Goal: Task Accomplishment & Management: Complete application form

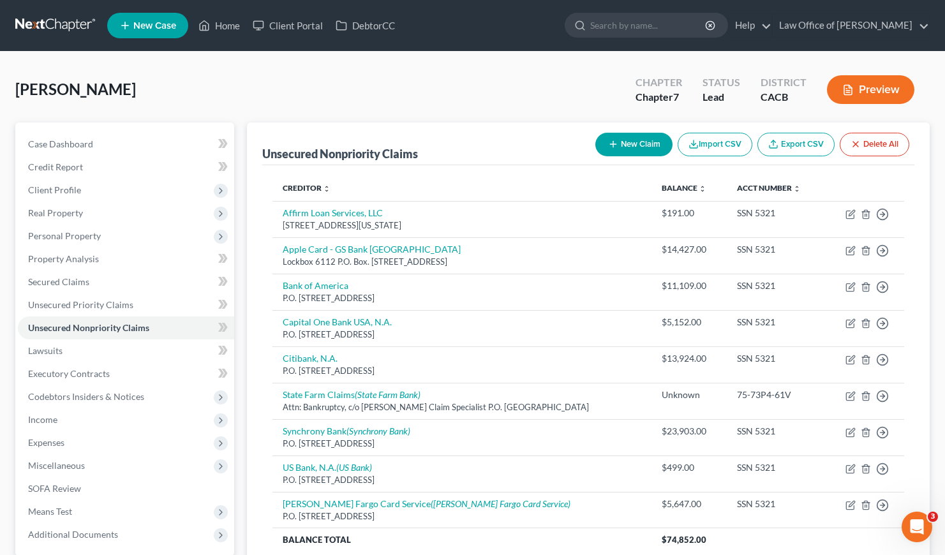
click at [47, 22] on link at bounding box center [56, 25] width 82 height 23
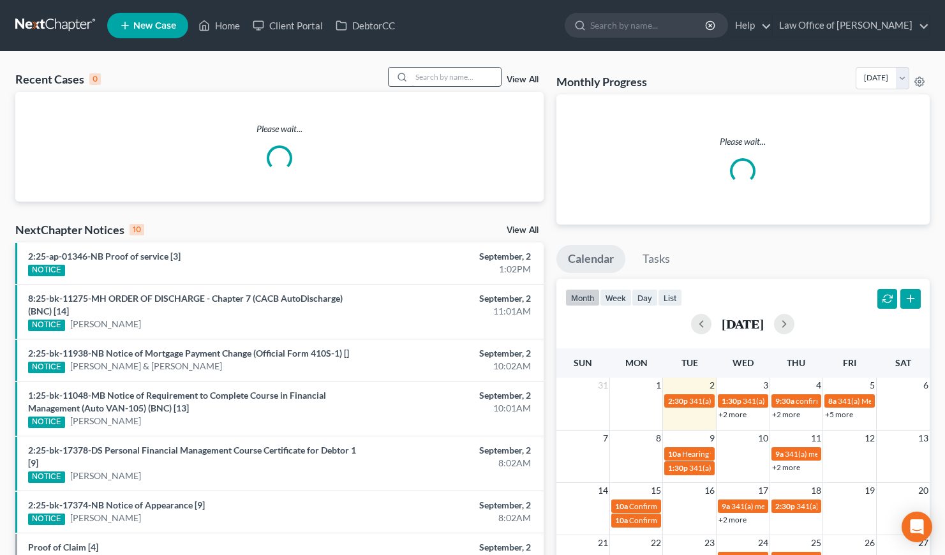
click at [476, 80] on input "search" at bounding box center [455, 77] width 89 height 18
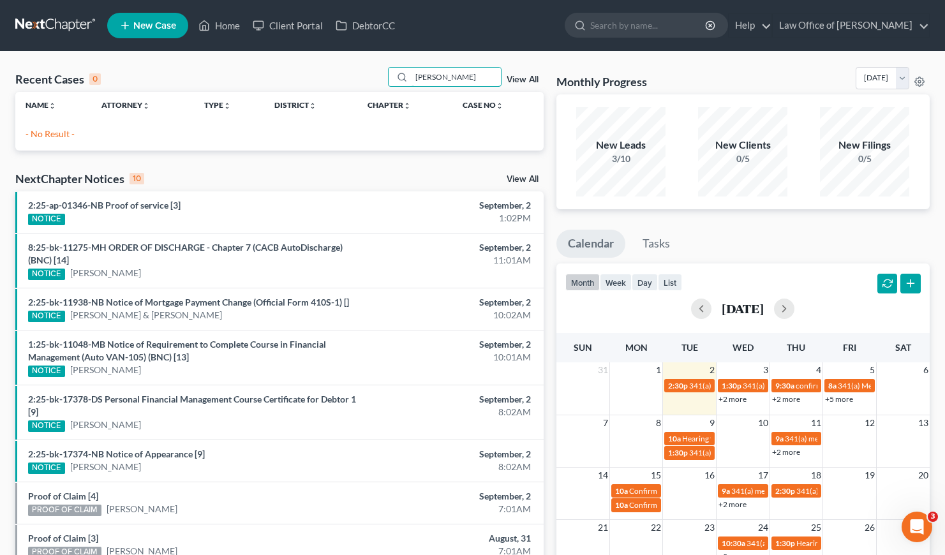
type input "[PERSON_NAME]"
click at [152, 26] on span "New Case" at bounding box center [154, 26] width 43 height 10
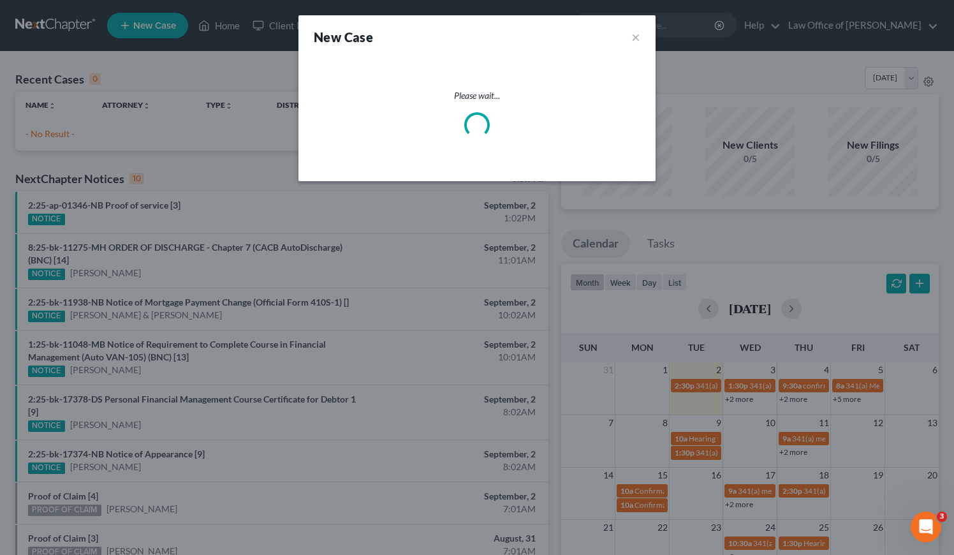
select select "7"
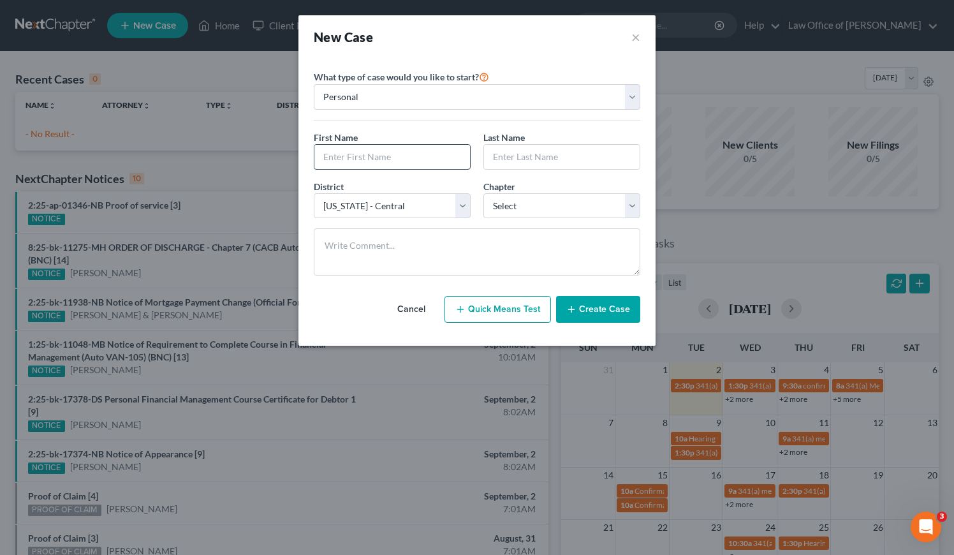
click at [378, 151] on input "text" at bounding box center [392, 157] width 156 height 24
type input "[PERSON_NAME]"
click at [511, 159] on input "text" at bounding box center [562, 157] width 156 height 24
type input "[PERSON_NAME]"
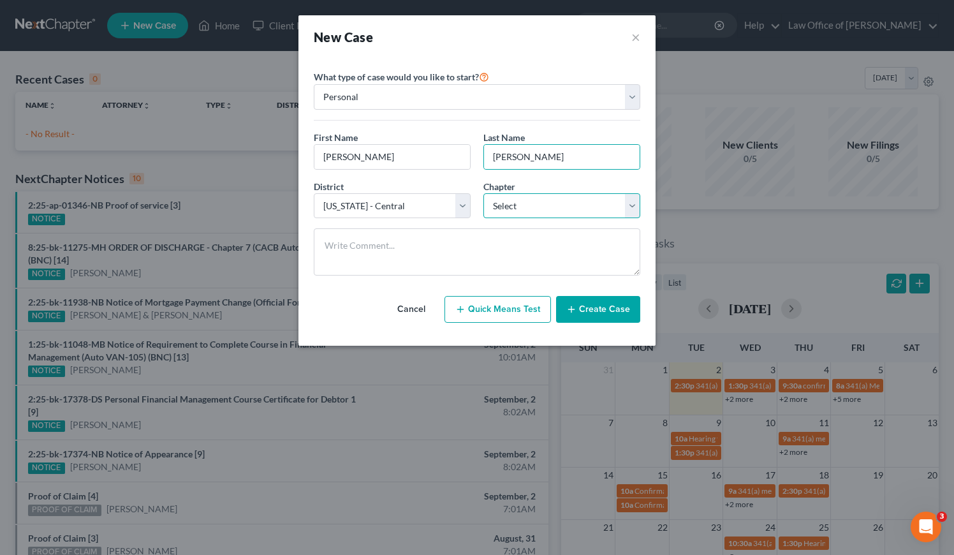
click at [530, 204] on select "Select 7 11 12 13" at bounding box center [561, 206] width 157 height 26
select select "0"
click at [483, 193] on select "Select 7 11 12 13" at bounding box center [561, 206] width 157 height 26
click at [595, 309] on button "Create Case" at bounding box center [598, 309] width 84 height 27
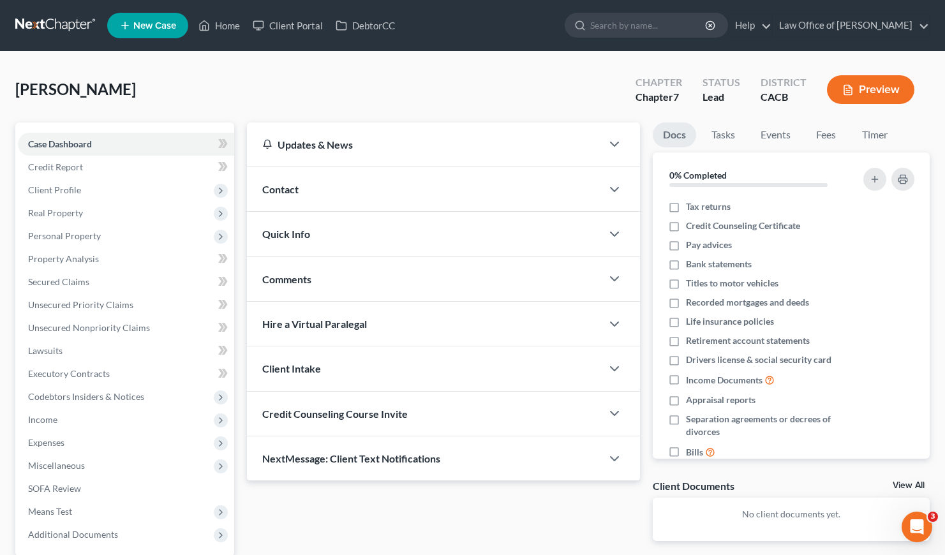
click at [366, 189] on div "Contact" at bounding box center [424, 189] width 355 height 44
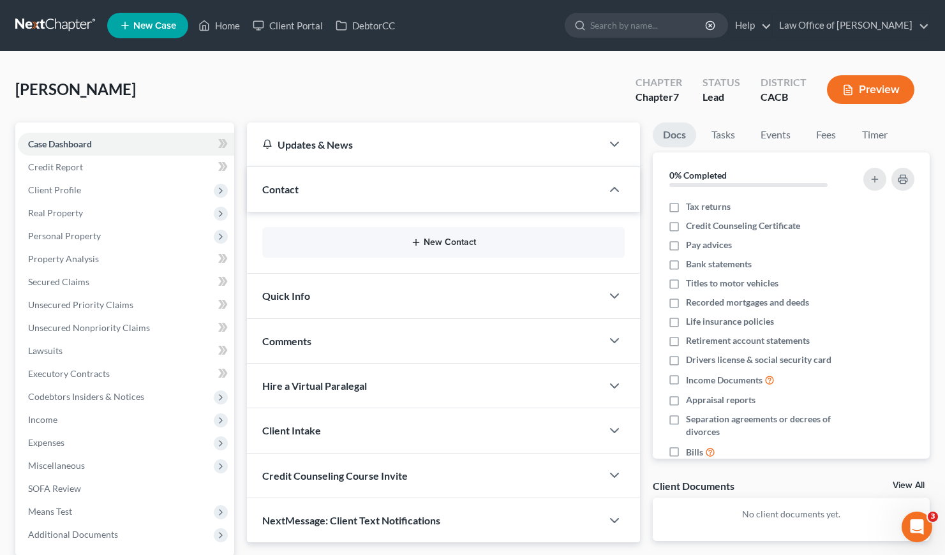
click at [426, 243] on button "New Contact" at bounding box center [443, 242] width 342 height 10
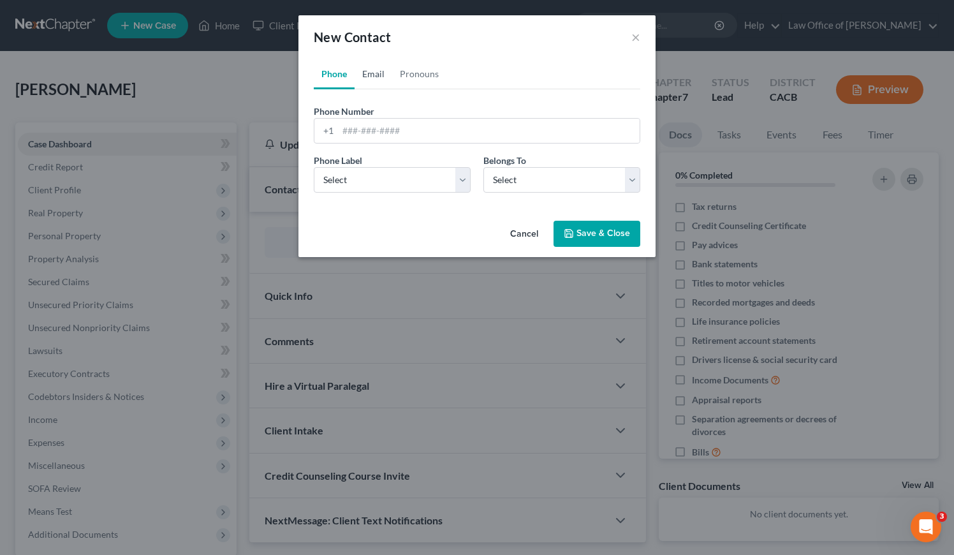
click at [377, 71] on link "Email" at bounding box center [374, 74] width 38 height 31
click at [385, 133] on input "email" at bounding box center [489, 131] width 302 height 24
paste input "[EMAIL_ADDRESS][DOMAIN_NAME]"
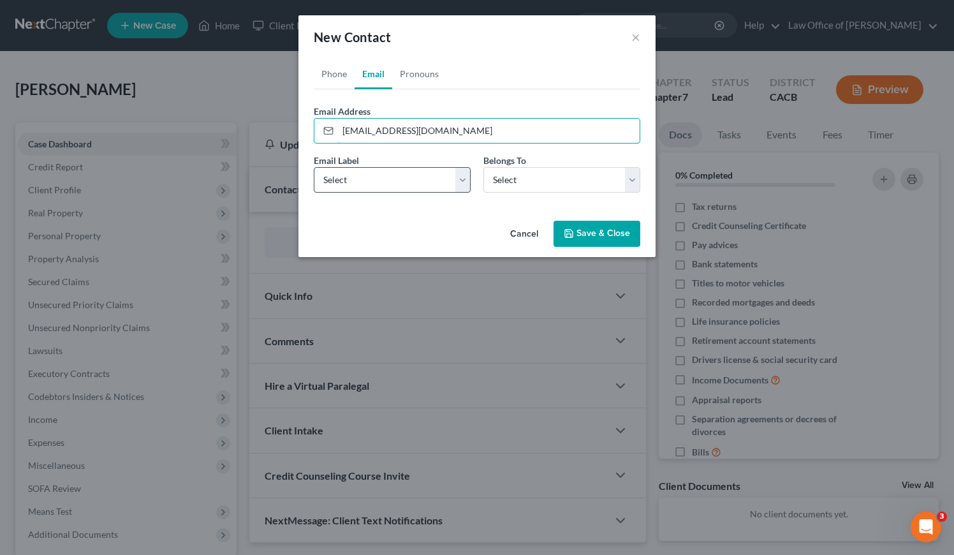
type input "[EMAIL_ADDRESS][DOMAIN_NAME]"
click at [390, 173] on select "Select Home Work Other" at bounding box center [392, 180] width 157 height 26
select select "0"
click at [314, 167] on select "Select Home Work Other" at bounding box center [392, 180] width 157 height 26
click at [534, 178] on select "Select Client Other" at bounding box center [561, 180] width 157 height 26
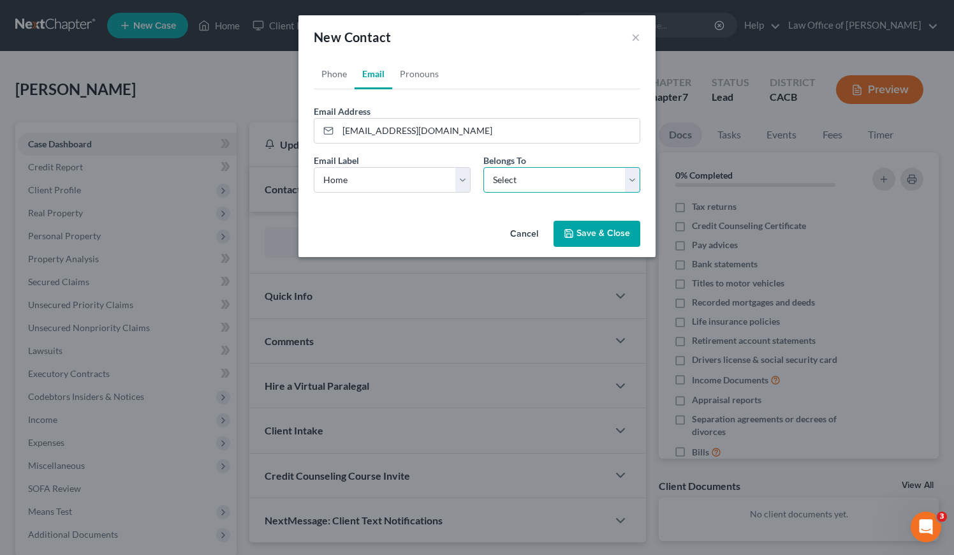
select select "0"
click at [483, 167] on select "Select Client Other" at bounding box center [561, 180] width 157 height 26
select select "0"
click at [340, 71] on link "Phone" at bounding box center [334, 74] width 41 height 31
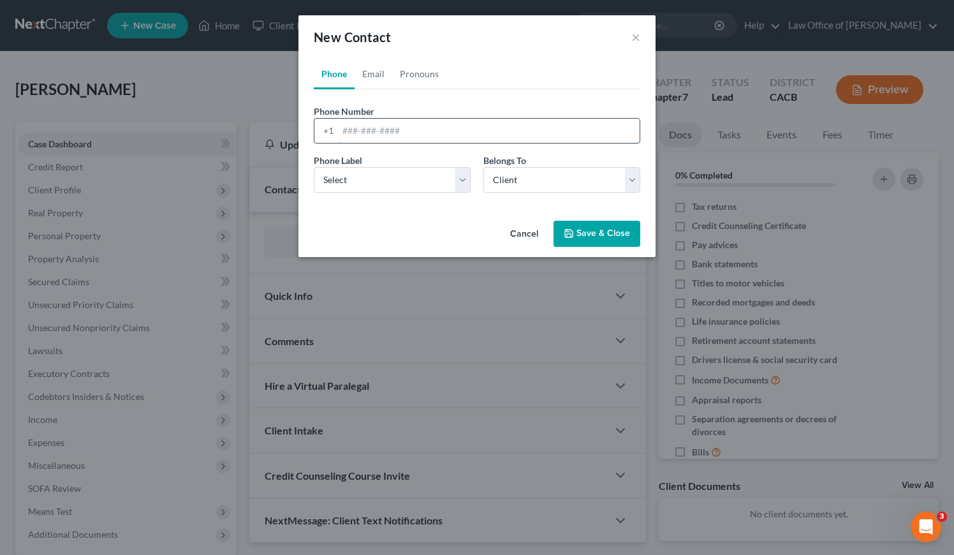
click at [394, 132] on input "tel" at bounding box center [489, 131] width 302 height 24
click at [374, 130] on input "tel" at bounding box center [489, 131] width 302 height 24
paste input "[PHONE_NUMBER]"
type input "[PHONE_NUMBER]"
click at [411, 188] on select "Select Mobile Home Work Other" at bounding box center [392, 180] width 157 height 26
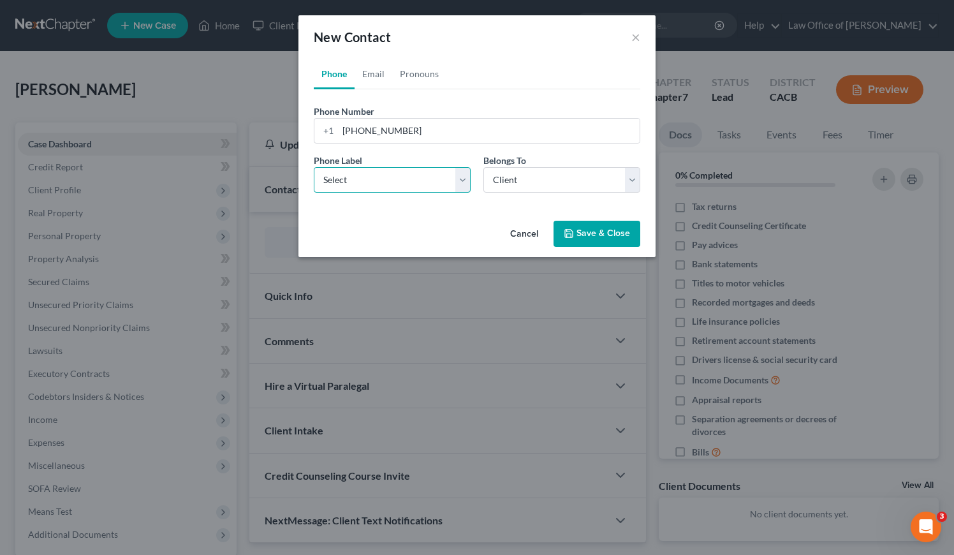
select select "0"
click at [314, 167] on select "Select Mobile Home Work Other" at bounding box center [392, 180] width 157 height 26
click at [611, 231] on button "Save & Close" at bounding box center [597, 234] width 87 height 27
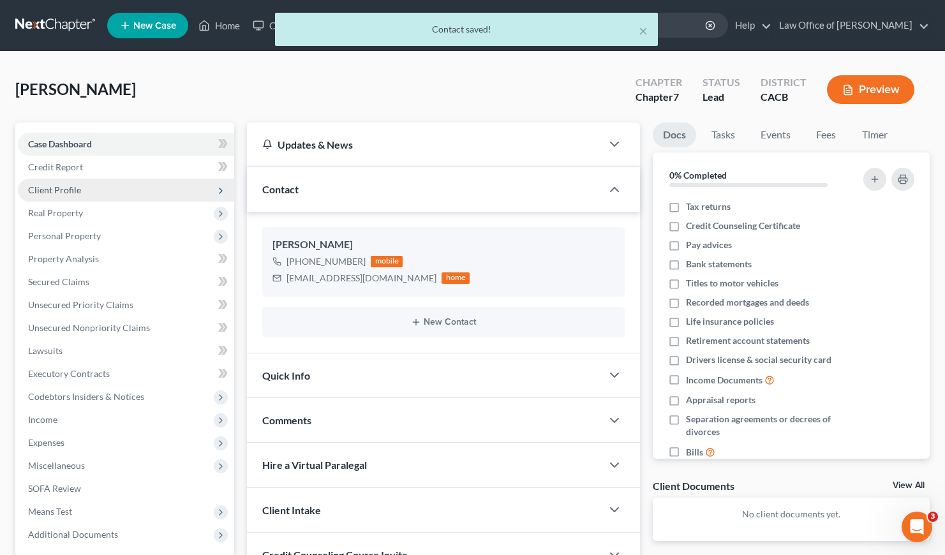
click at [66, 193] on span "Client Profile" at bounding box center [54, 189] width 53 height 11
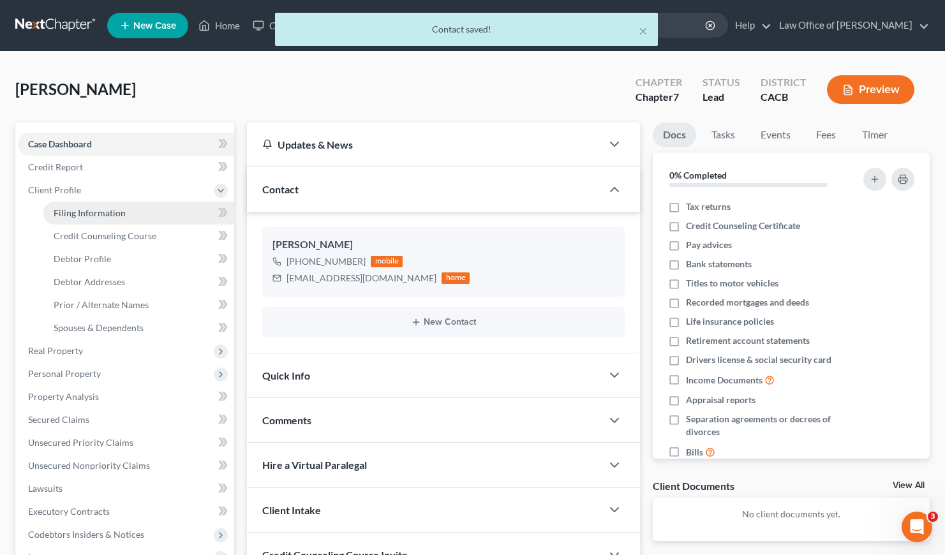
click at [121, 212] on span "Filing Information" at bounding box center [90, 212] width 72 height 11
select select "1"
select select "0"
select select "7"
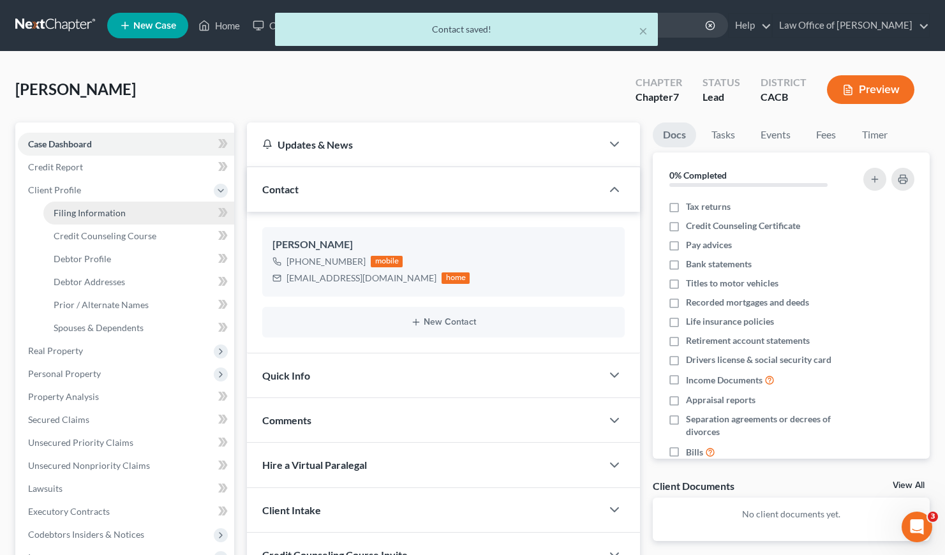
select select "4"
select select "0"
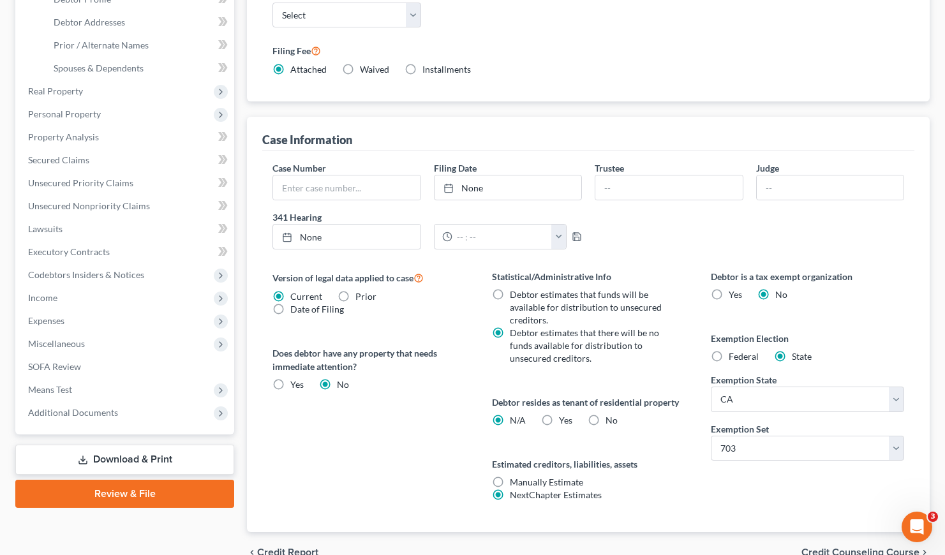
scroll to position [325, 0]
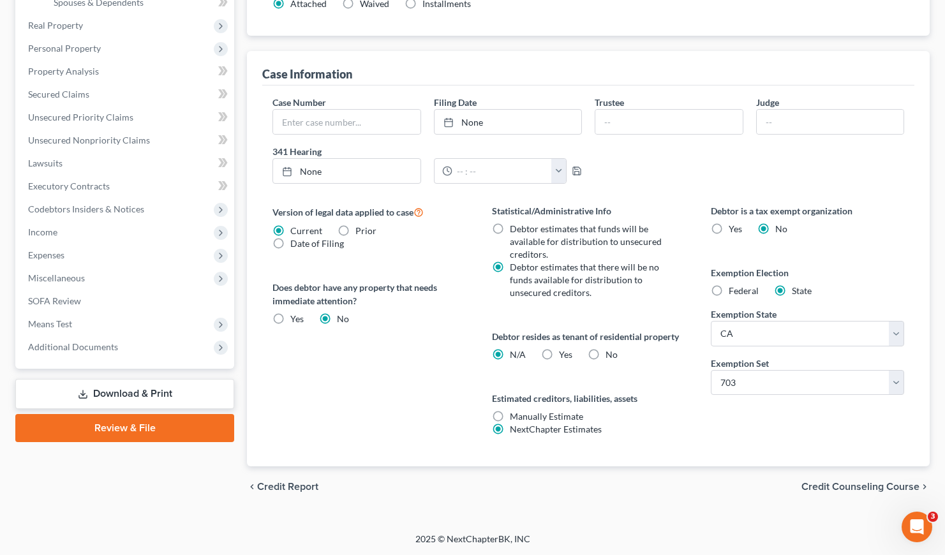
click at [559, 353] on label "Yes Yes" at bounding box center [565, 354] width 13 height 13
click at [564, 353] on input "Yes Yes" at bounding box center [568, 352] width 8 height 8
radio input "true"
radio input "false"
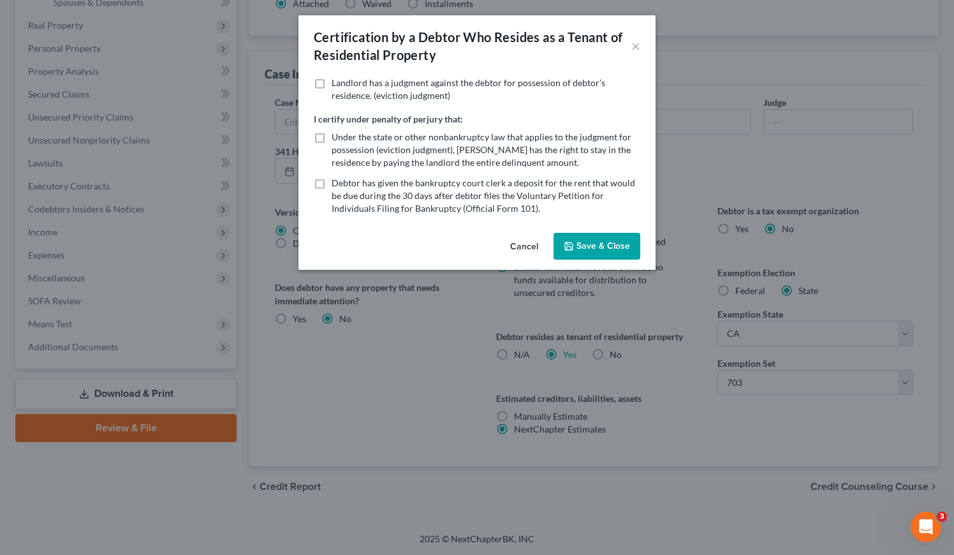
click at [625, 243] on button "Save & Close" at bounding box center [597, 246] width 87 height 27
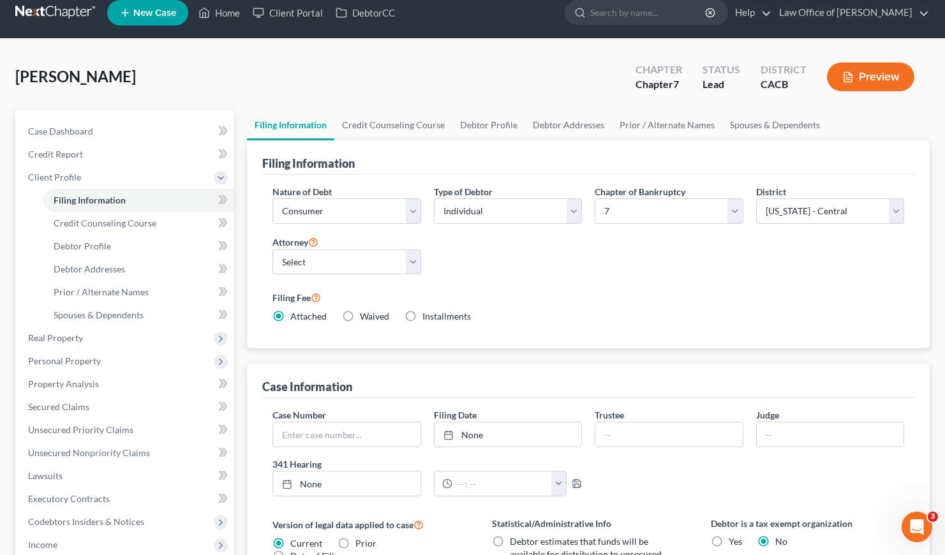
scroll to position [0, 0]
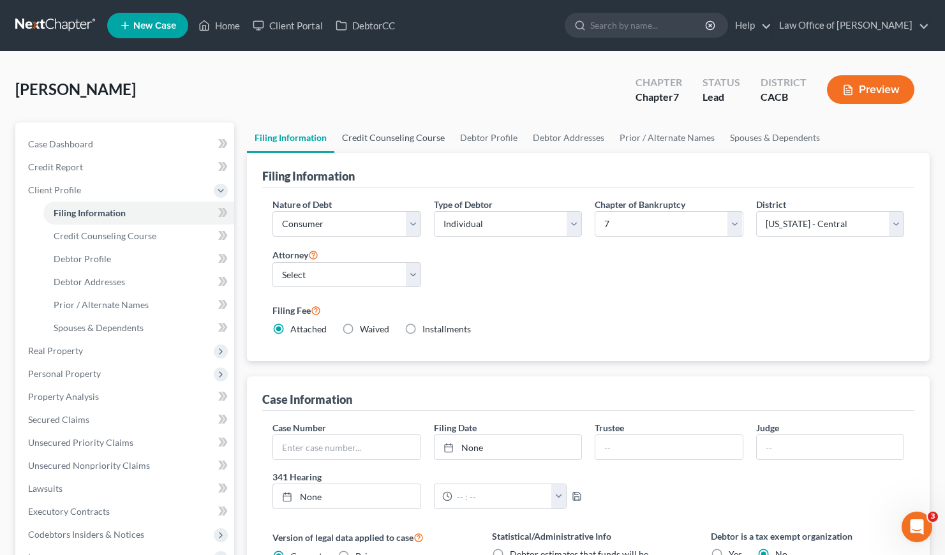
click at [400, 136] on link "Credit Counseling Course" at bounding box center [393, 137] width 118 height 31
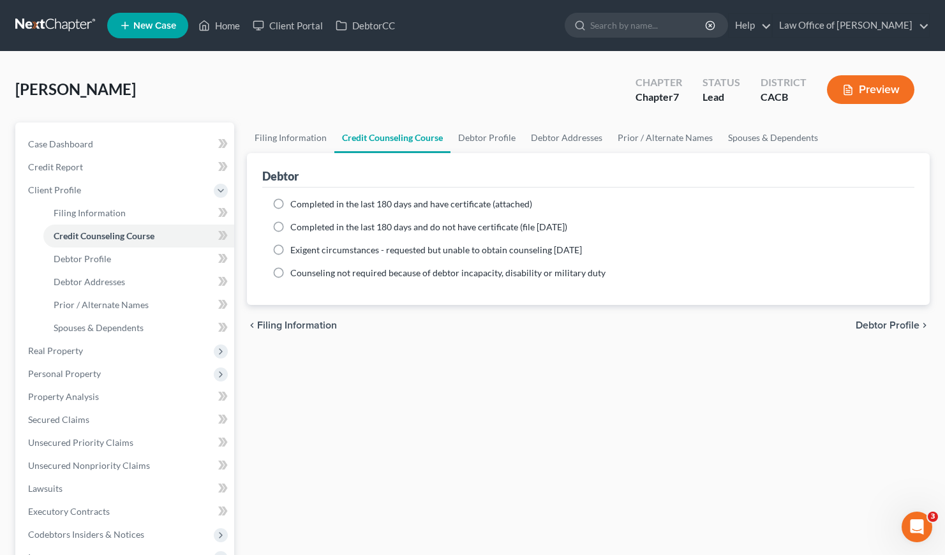
click at [290, 200] on label "Completed in the last 180 days and have certificate (attached)" at bounding box center [411, 204] width 242 height 13
click at [295, 200] on input "Completed in the last 180 days and have certificate (attached)" at bounding box center [299, 202] width 8 height 8
radio input "true"
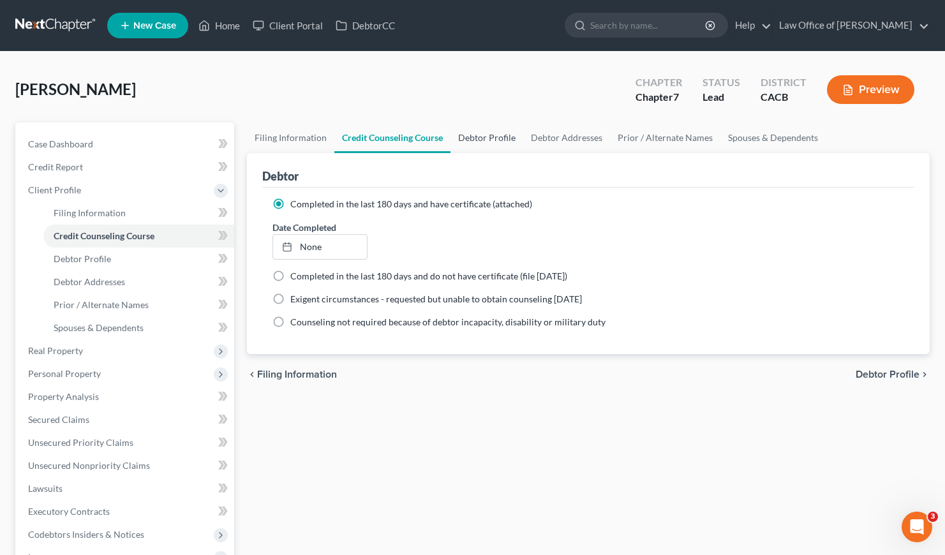
click at [475, 131] on link "Debtor Profile" at bounding box center [486, 137] width 73 height 31
select select "0"
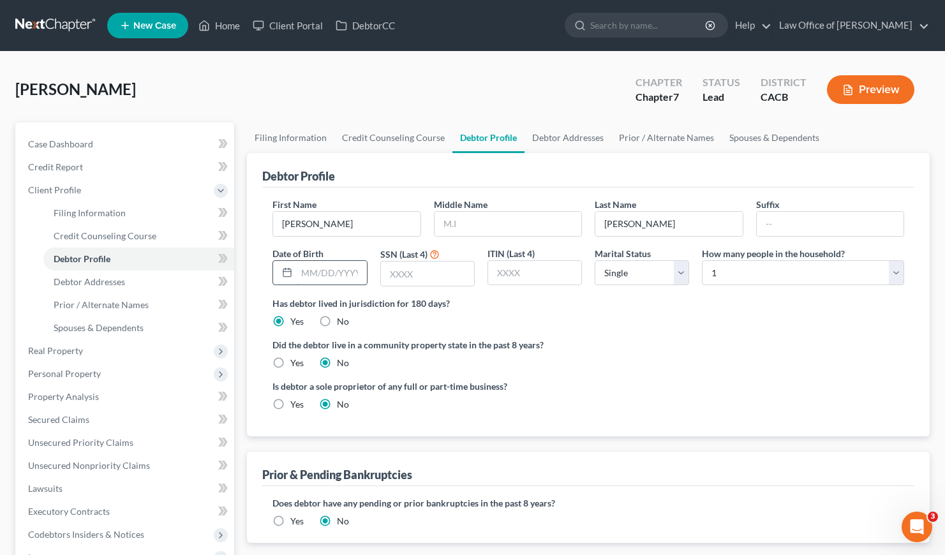
click at [344, 274] on input "text" at bounding box center [332, 273] width 70 height 24
type input "[DATE]"
click at [290, 359] on label "Yes" at bounding box center [296, 363] width 13 height 13
click at [295, 359] on input "Yes" at bounding box center [299, 361] width 8 height 8
radio input "true"
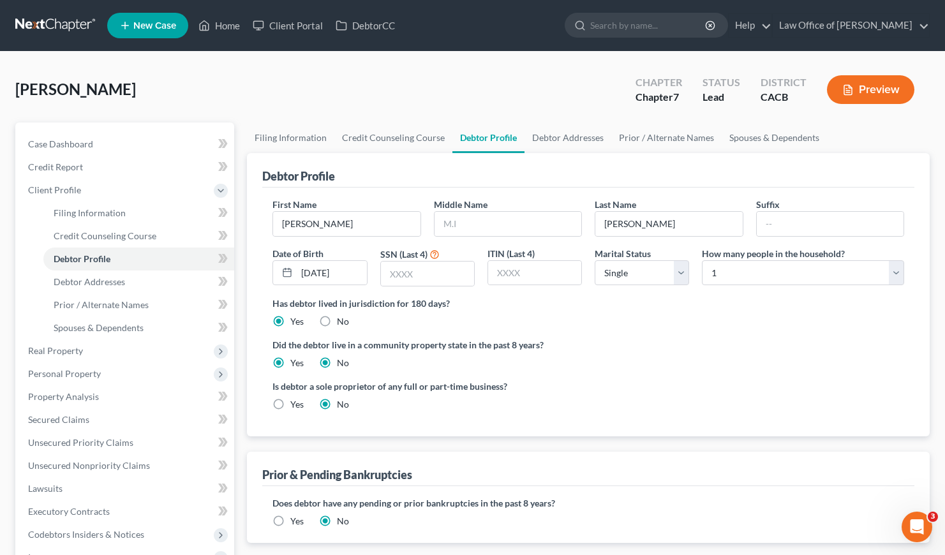
radio input "false"
click at [622, 267] on select "Select Single Married Separated Divorced Widowed" at bounding box center [641, 273] width 94 height 26
select select "3"
click at [594, 260] on select "Select Single Married Separated Divorced Widowed" at bounding box center [641, 273] width 94 height 26
click at [615, 314] on div "Has debtor lived in jurisdiction for 180 days? Yes No Debtor must reside in jur…" at bounding box center [587, 312] width 631 height 31
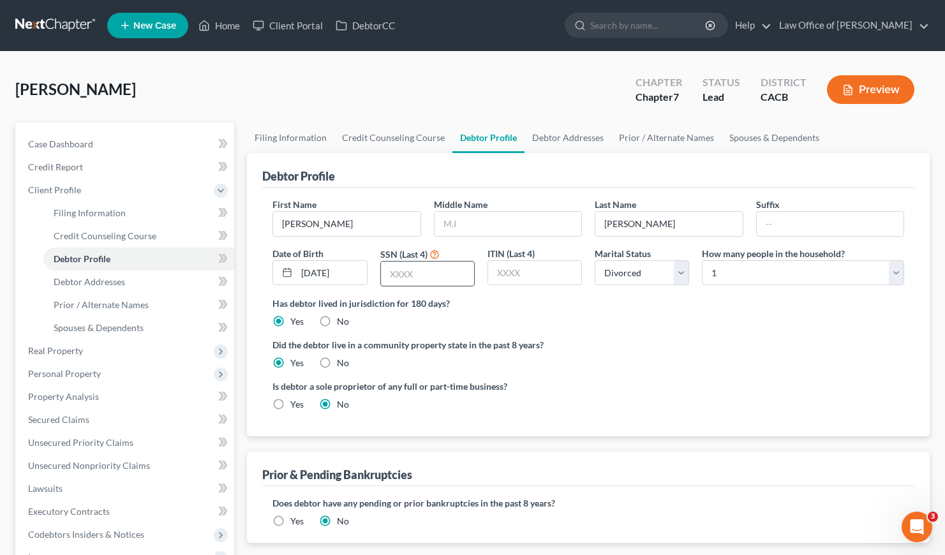
click at [431, 272] on input "text" at bounding box center [427, 274] width 93 height 24
type input "7719"
click at [684, 343] on label "Did the debtor live in a community property state in the past 8 years?" at bounding box center [587, 344] width 631 height 13
click at [559, 139] on link "Debtor Addresses" at bounding box center [567, 137] width 87 height 31
select select "0"
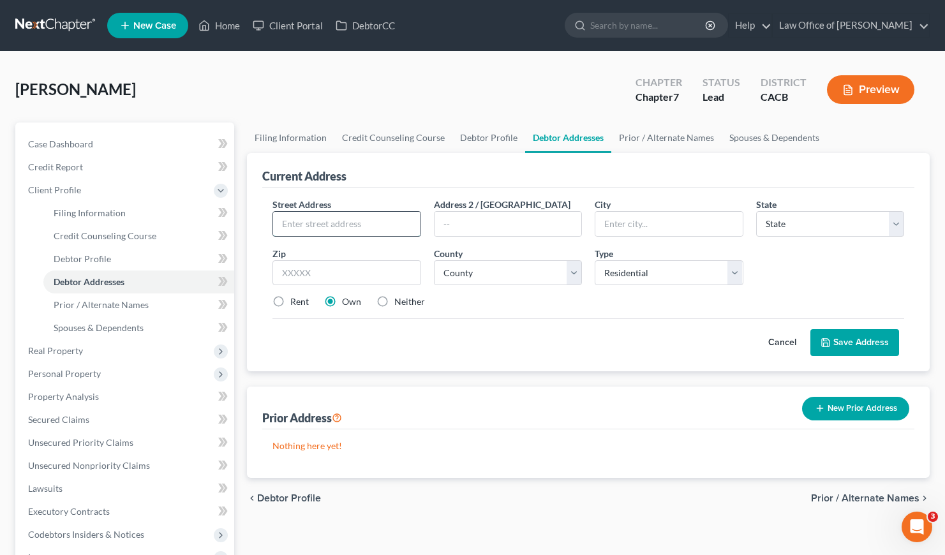
click at [337, 223] on input "text" at bounding box center [346, 224] width 147 height 24
type input "[STREET_ADDRESS]"
click at [360, 272] on input "text" at bounding box center [346, 273] width 148 height 26
type input "91406"
click at [511, 321] on div "Cancel Save Address" at bounding box center [587, 337] width 631 height 38
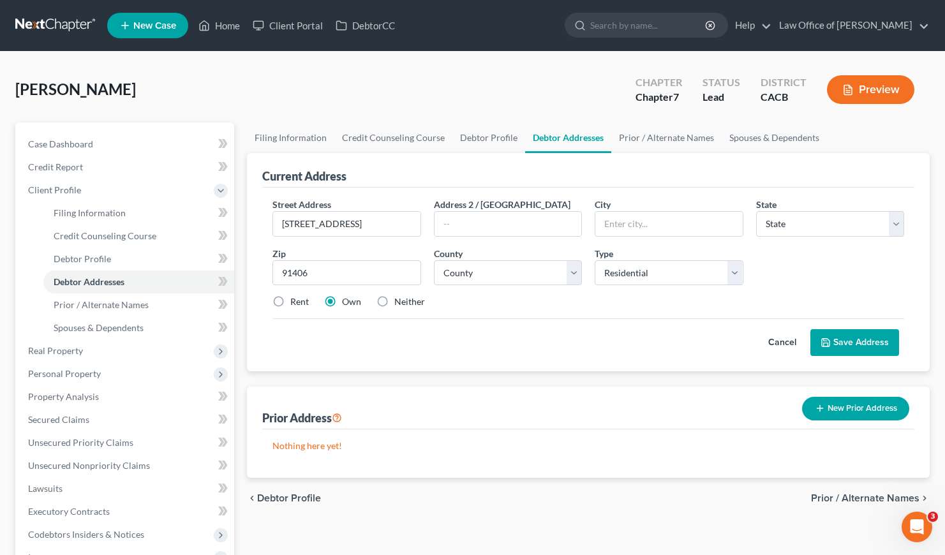
type input "[PERSON_NAME]"
select select "4"
click at [290, 300] on label "Rent" at bounding box center [299, 301] width 18 height 13
click at [295, 300] on input "Rent" at bounding box center [299, 299] width 8 height 8
radio input "true"
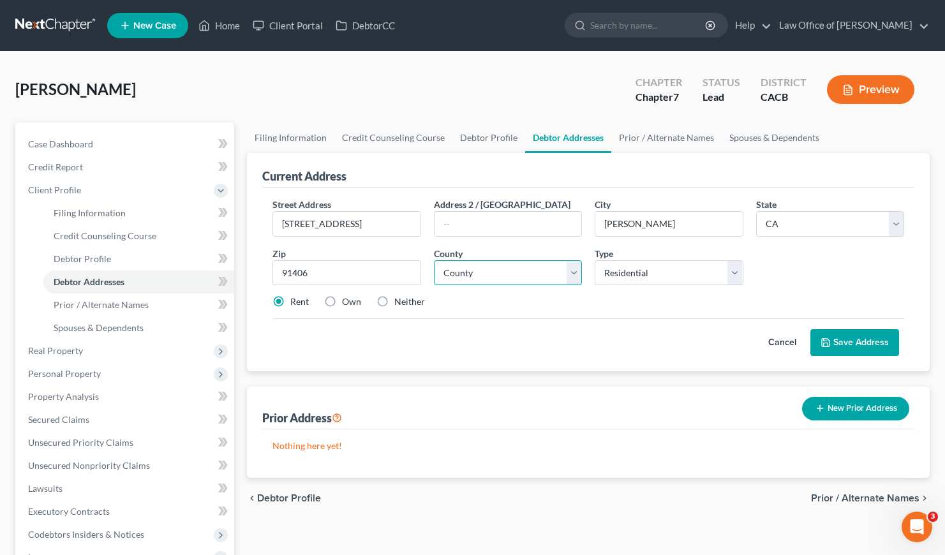
click at [446, 280] on select "County [GEOGRAPHIC_DATA] [GEOGRAPHIC_DATA] [GEOGRAPHIC_DATA] [GEOGRAPHIC_DATA] …" at bounding box center [508, 273] width 148 height 26
select select "18"
click at [434, 260] on select "County [GEOGRAPHIC_DATA] [GEOGRAPHIC_DATA] [GEOGRAPHIC_DATA] [GEOGRAPHIC_DATA] …" at bounding box center [508, 273] width 148 height 26
click at [505, 331] on div "Cancel Save Address" at bounding box center [587, 337] width 631 height 38
click at [869, 339] on button "Save Address" at bounding box center [854, 342] width 89 height 27
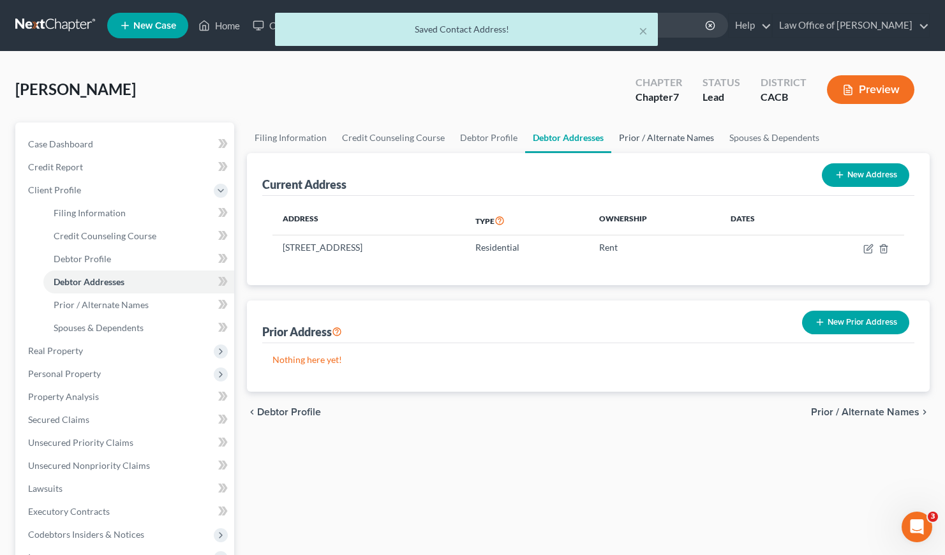
click at [652, 131] on link "Prior / Alternate Names" at bounding box center [666, 137] width 110 height 31
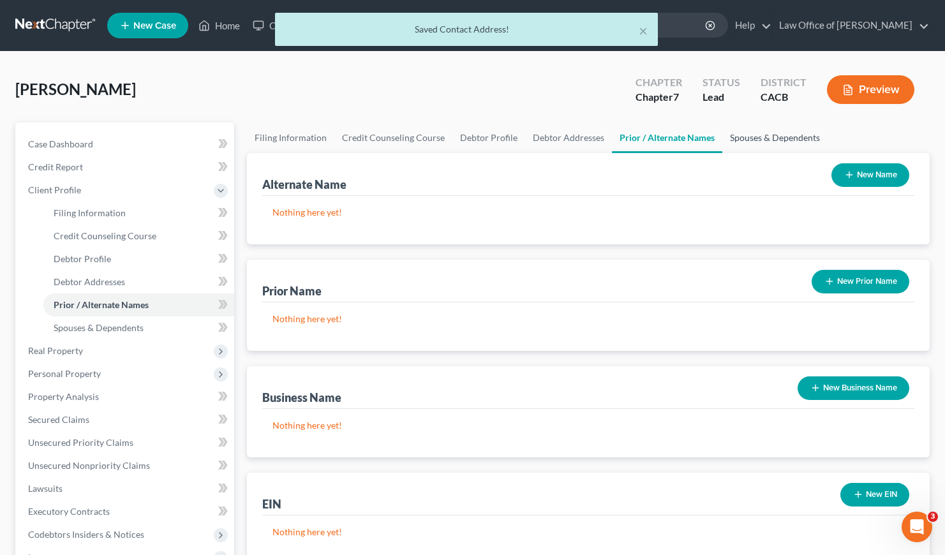
click at [743, 138] on link "Spouses & Dependents" at bounding box center [774, 137] width 105 height 31
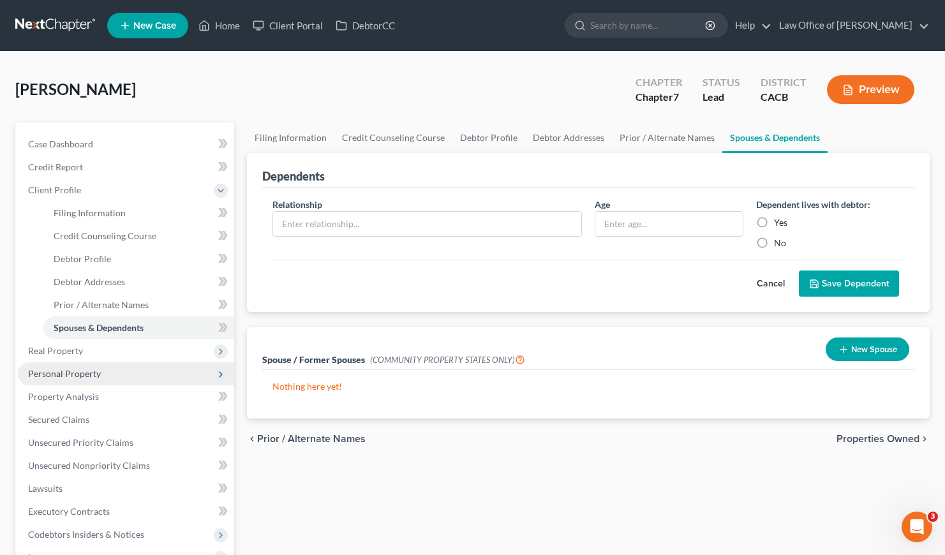
click at [71, 378] on span "Personal Property" at bounding box center [64, 373] width 73 height 11
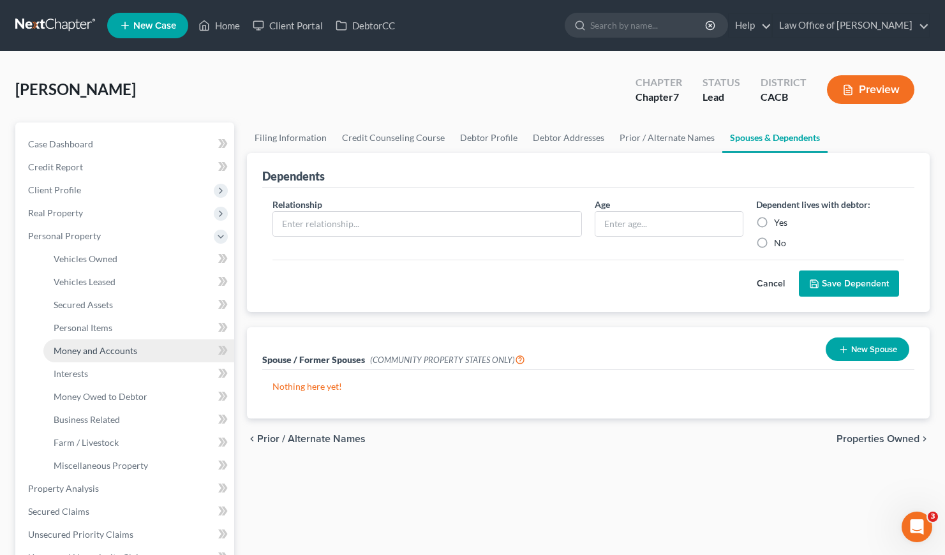
click at [97, 351] on span "Money and Accounts" at bounding box center [96, 350] width 84 height 11
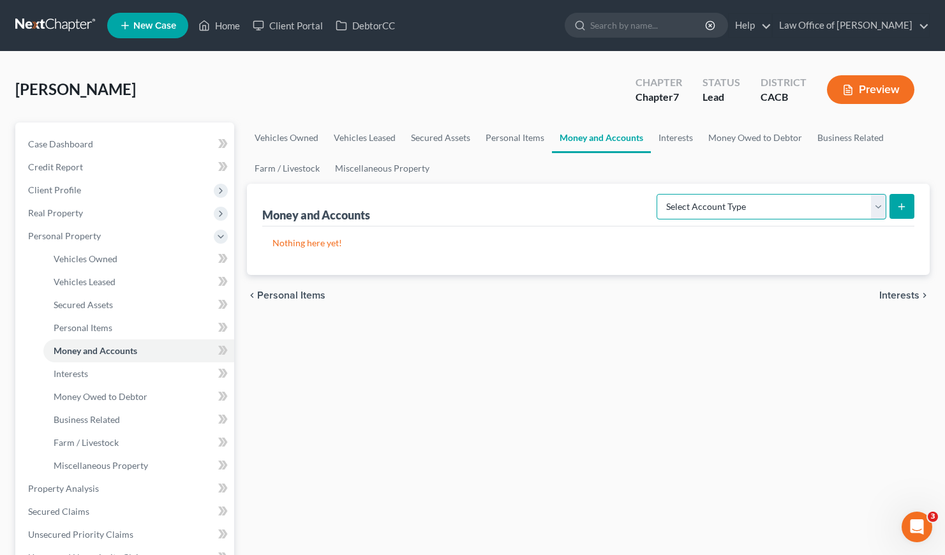
click at [696, 206] on select "Select Account Type Brokerage Cash on Hand Certificates of Deposit Checking Acc…" at bounding box center [771, 207] width 230 height 26
select select "checking"
click at [659, 194] on select "Select Account Type Brokerage Cash on Hand Certificates of Deposit Checking Acc…" at bounding box center [771, 207] width 230 height 26
click at [906, 204] on icon "submit" at bounding box center [901, 207] width 10 height 10
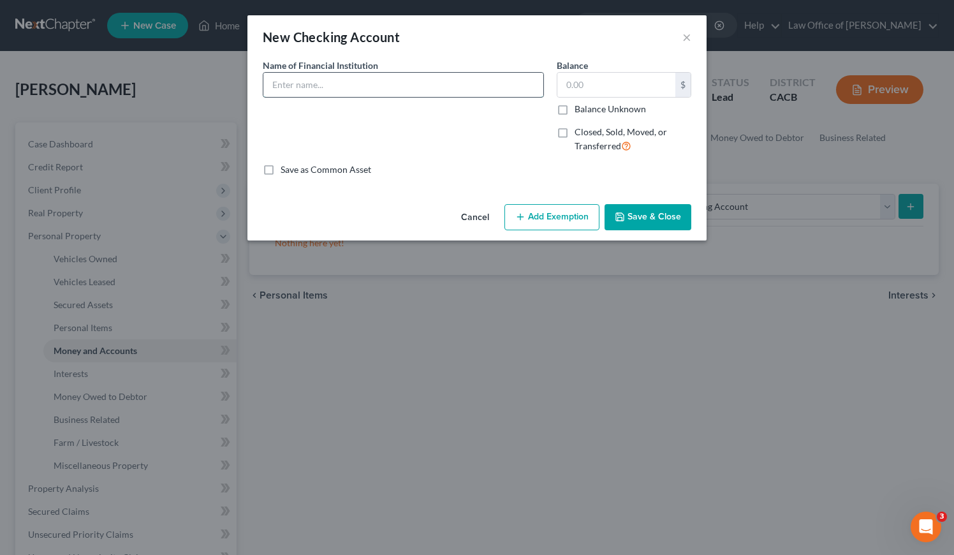
click at [303, 78] on input "text" at bounding box center [403, 85] width 280 height 24
type input "[PERSON_NAME] Fargo (Personal)"
click at [580, 89] on input "text" at bounding box center [616, 85] width 118 height 24
type input "0.00"
click at [638, 212] on button "Save & Close" at bounding box center [648, 217] width 87 height 27
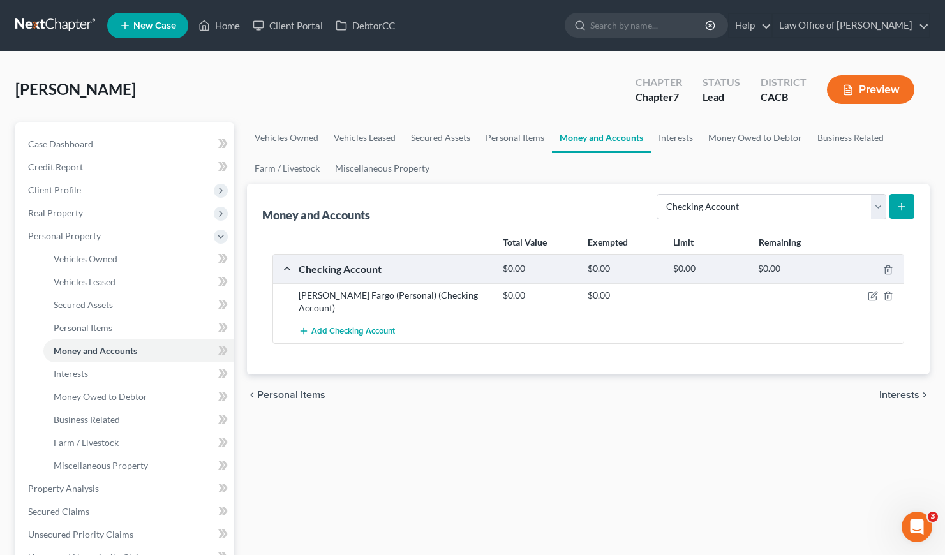
click at [506, 381] on div "chevron_left Personal Items Interests chevron_right" at bounding box center [588, 394] width 682 height 41
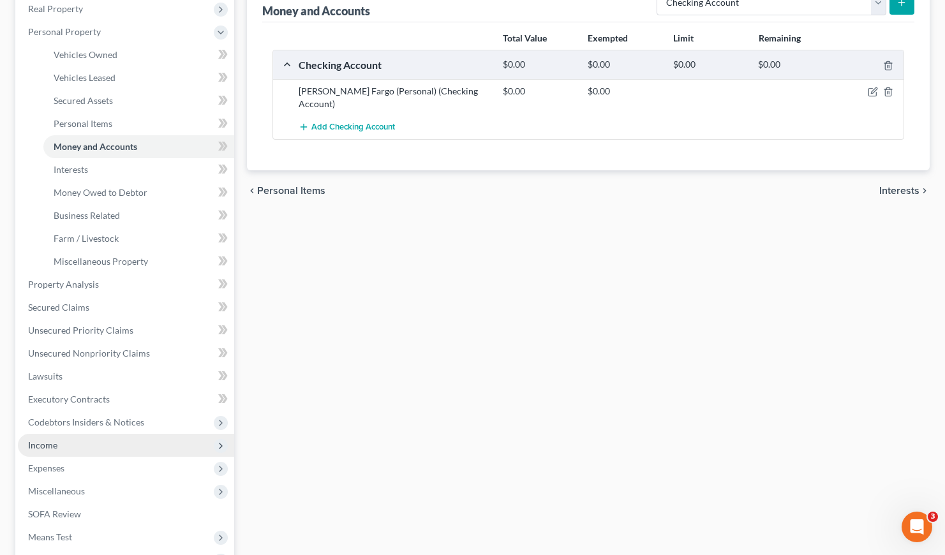
scroll to position [311, 0]
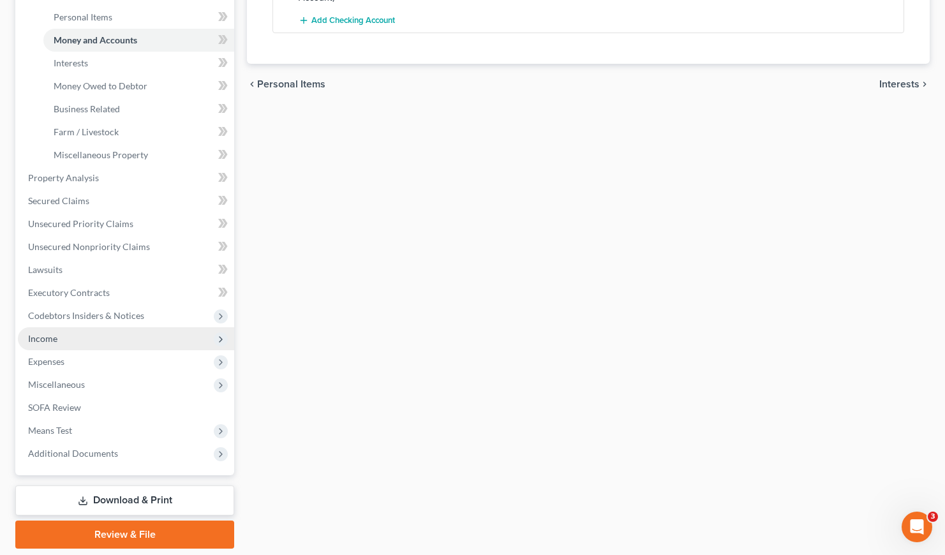
click at [42, 337] on span "Income" at bounding box center [42, 338] width 29 height 11
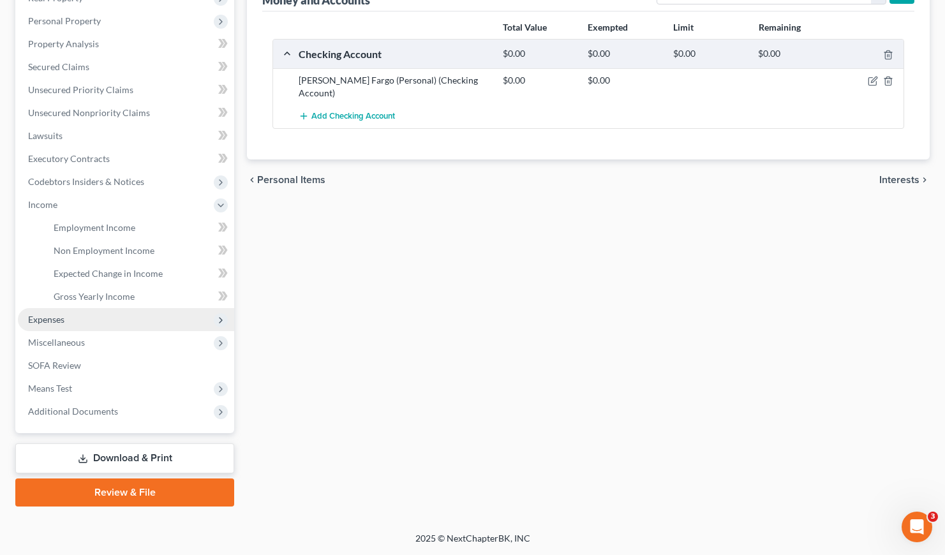
scroll to position [214, 0]
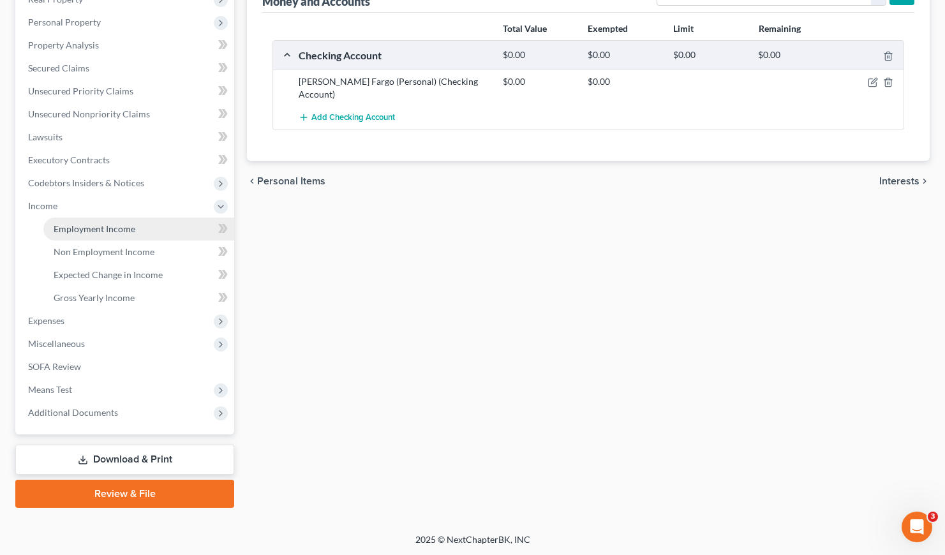
click at [110, 226] on span "Employment Income" at bounding box center [95, 228] width 82 height 11
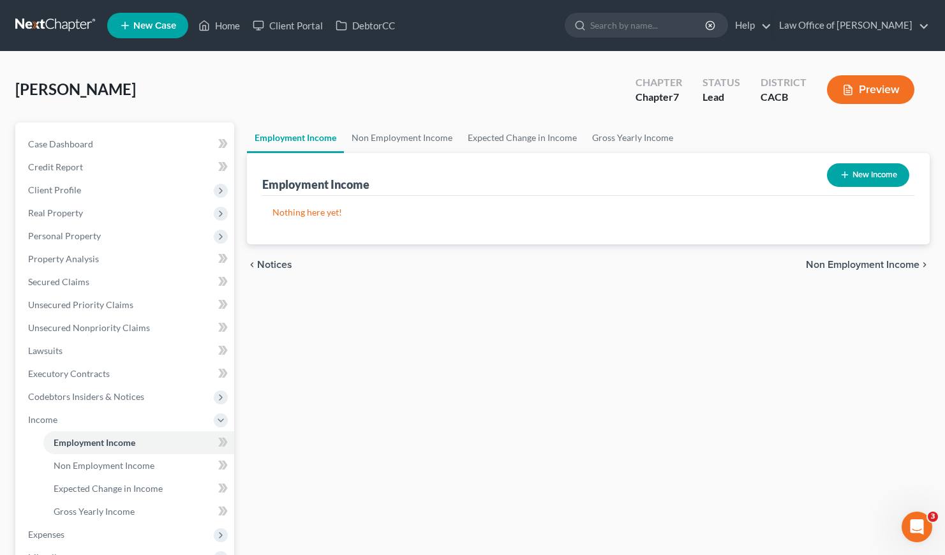
click at [858, 171] on button "New Income" at bounding box center [868, 175] width 82 height 24
select select "0"
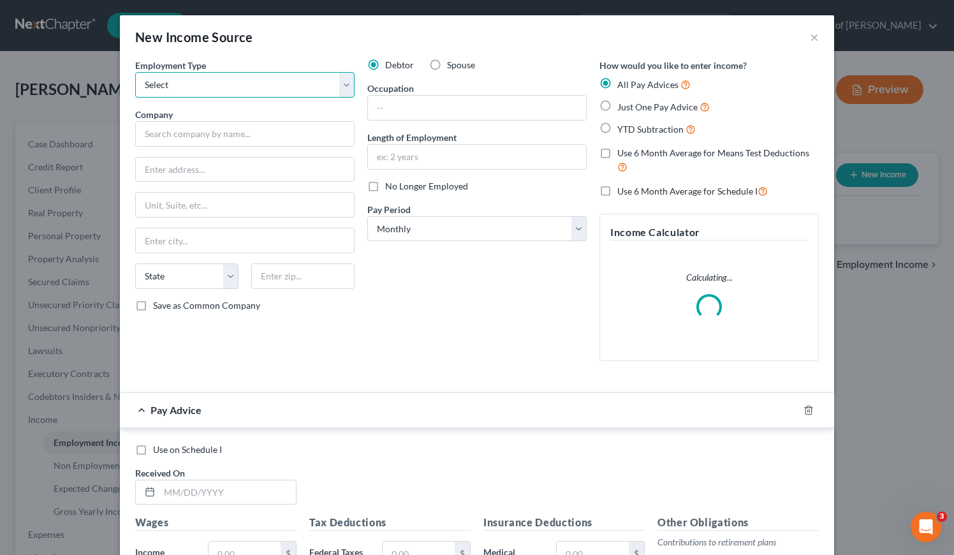
click at [169, 86] on select "Select Full or [DEMOGRAPHIC_DATA] Employment Self Employment" at bounding box center [244, 85] width 219 height 26
select select "0"
click at [135, 72] on select "Select Full or [DEMOGRAPHIC_DATA] Employment Self Employment" at bounding box center [244, 85] width 219 height 26
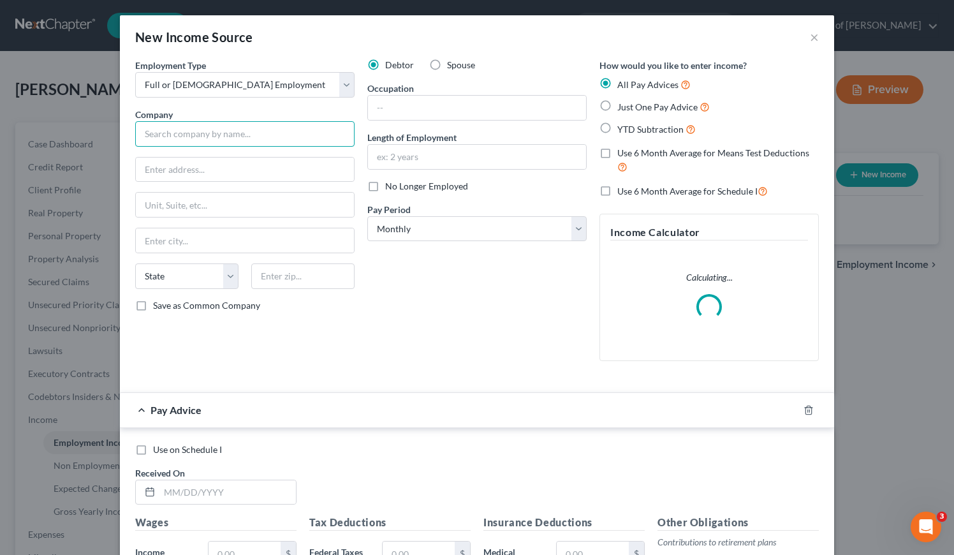
click at [244, 122] on input "text" at bounding box center [244, 134] width 219 height 26
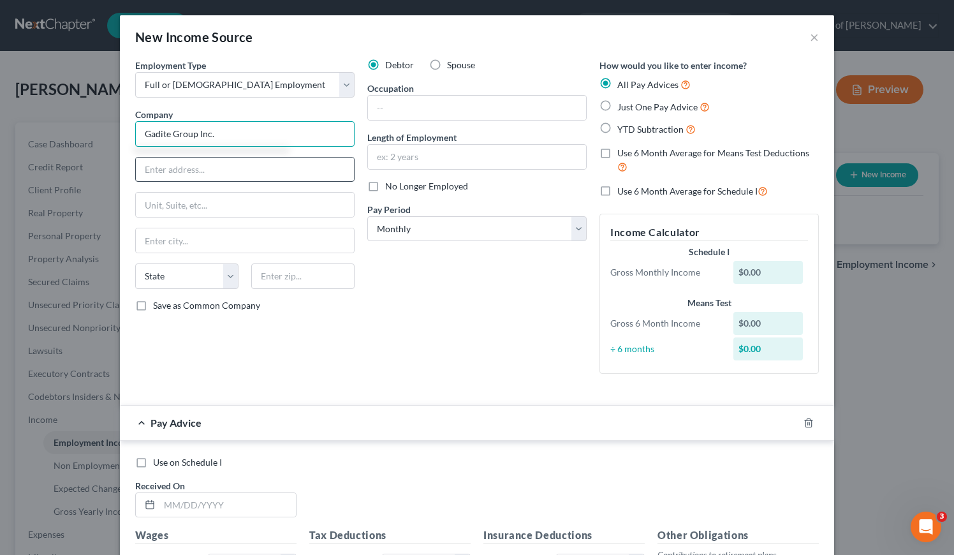
type input "Gadite Group Inc."
click at [190, 163] on input "text" at bounding box center [245, 170] width 218 height 24
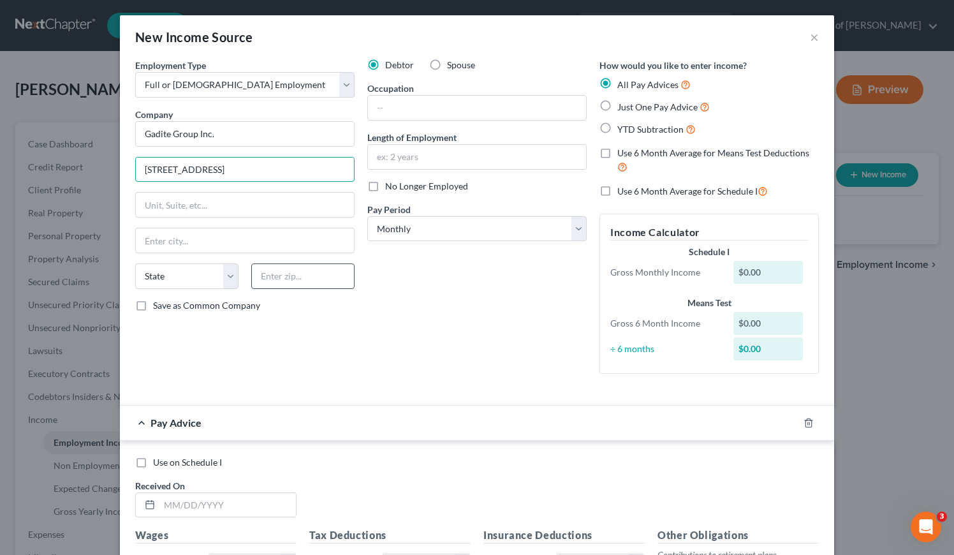
type input "[STREET_ADDRESS]"
click at [321, 277] on input "text" at bounding box center [302, 276] width 103 height 26
type input "91406"
click at [471, 349] on div "Debtor Spouse Occupation Length of Employment No Longer Employed Pay Period * S…" at bounding box center [477, 221] width 232 height 325
type input "[PERSON_NAME]"
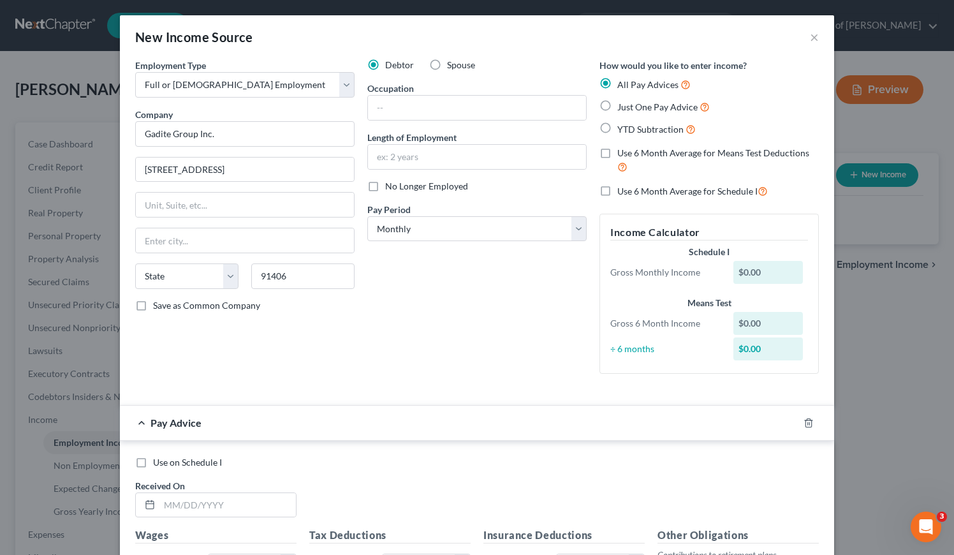
select select "4"
click at [617, 103] on label "Just One Pay Advice" at bounding box center [663, 106] width 92 height 15
click at [623, 103] on input "Just One Pay Advice" at bounding box center [627, 103] width 8 height 8
radio input "true"
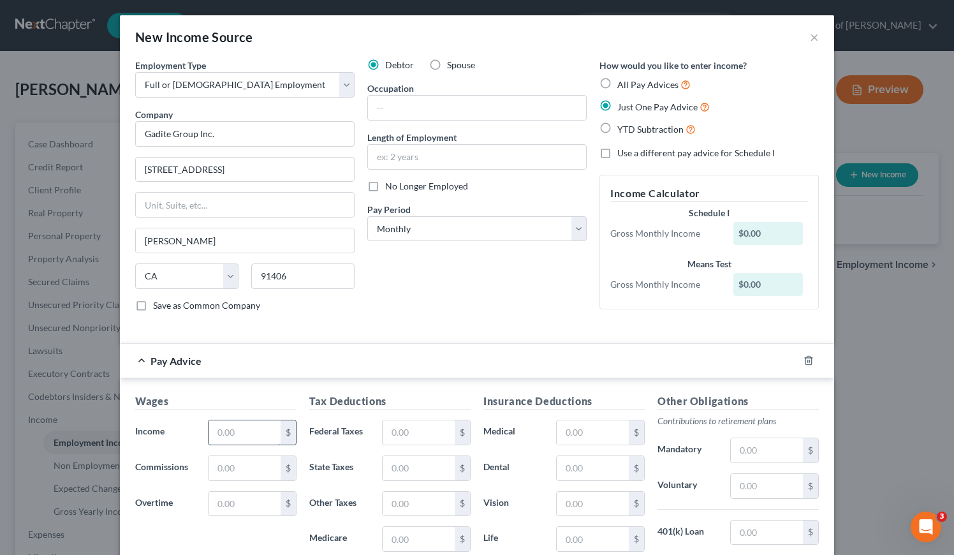
click at [226, 431] on input "text" at bounding box center [245, 432] width 72 height 24
click at [226, 434] on input "text" at bounding box center [245, 432] width 72 height 24
type input "3,973.12"
click at [390, 506] on input "text" at bounding box center [419, 504] width 72 height 24
type input "766.91"
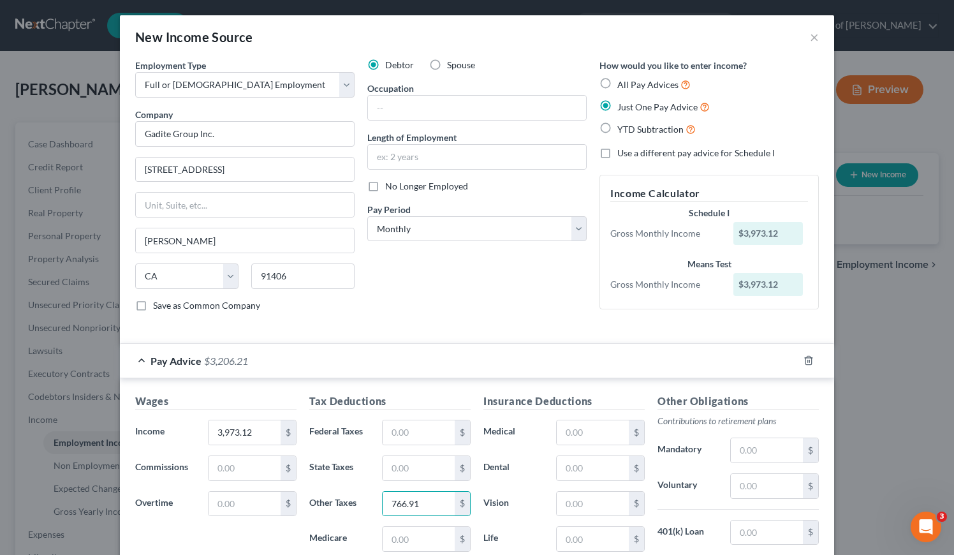
click at [486, 294] on div "Debtor Spouse Occupation Length of Employment No Longer Employed Pay Period * S…" at bounding box center [477, 190] width 232 height 263
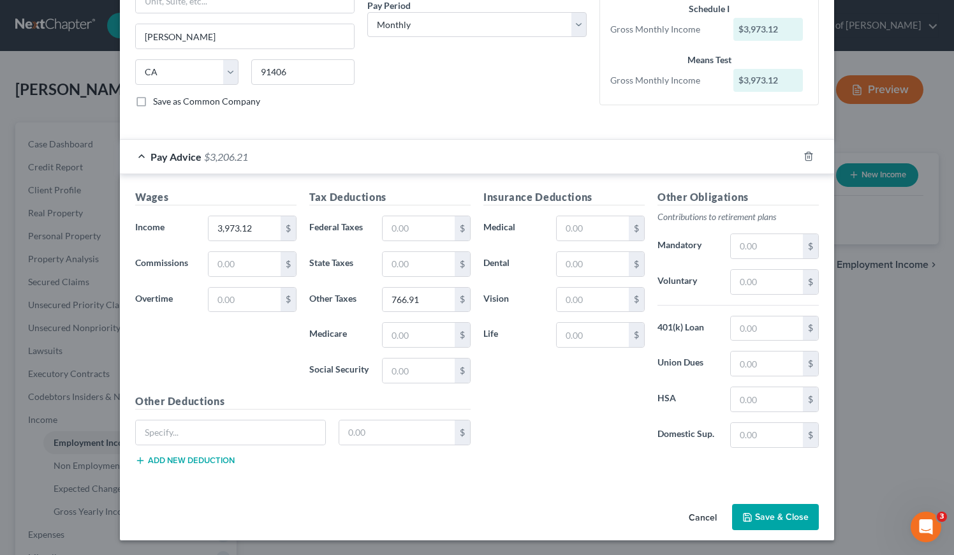
scroll to position [205, 0]
click at [763, 515] on button "Save & Close" at bounding box center [775, 516] width 87 height 27
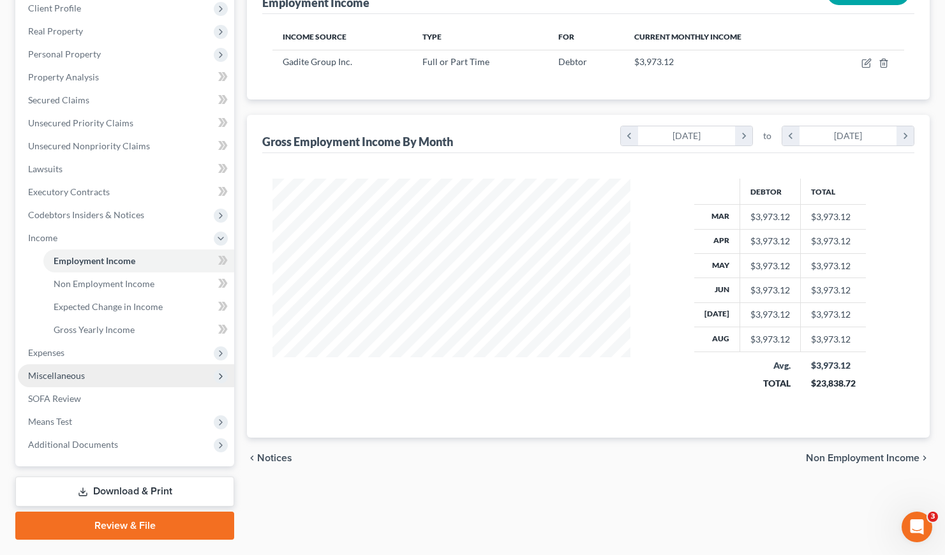
scroll to position [214, 0]
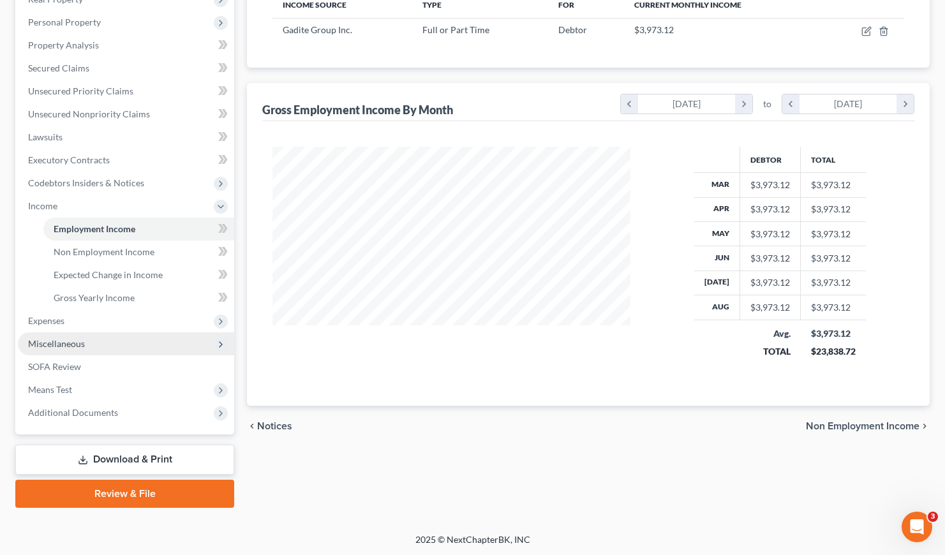
click at [55, 343] on span "Miscellaneous" at bounding box center [56, 343] width 57 height 11
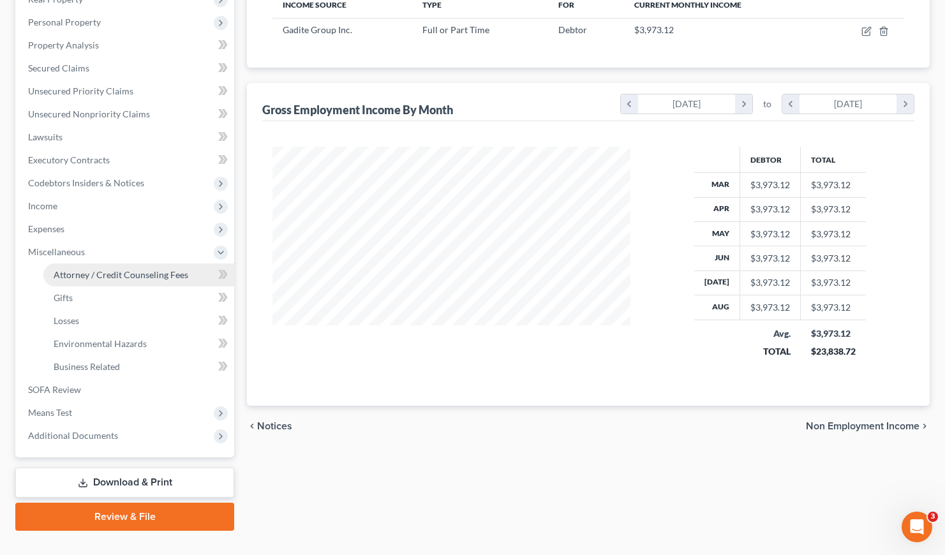
click at [159, 276] on span "Attorney / Credit Counseling Fees" at bounding box center [121, 274] width 135 height 11
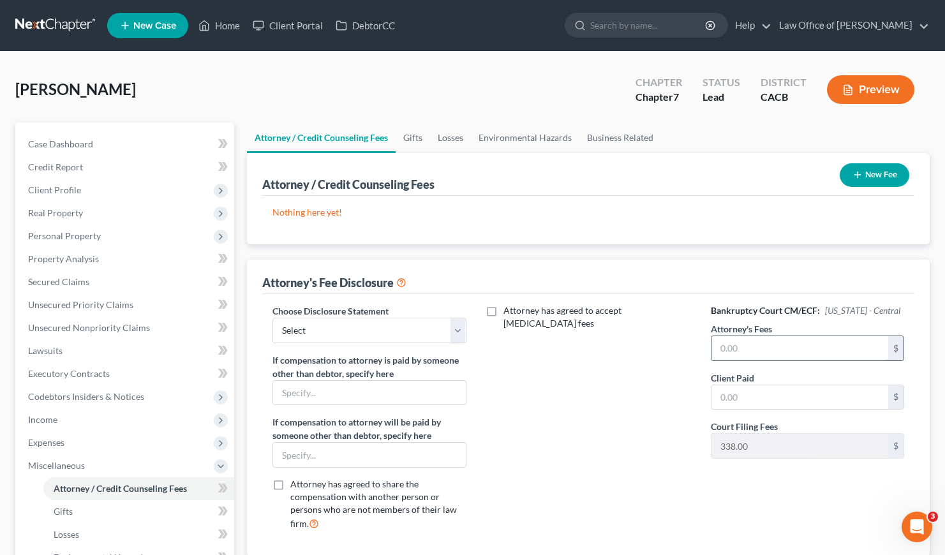
click at [725, 346] on input "text" at bounding box center [799, 348] width 177 height 24
type input "2,000"
click at [777, 392] on input "text" at bounding box center [799, 397] width 177 height 24
type input "2,000"
click at [369, 336] on select "Select Disclosure of Attorney Compensation" at bounding box center [368, 331] width 193 height 26
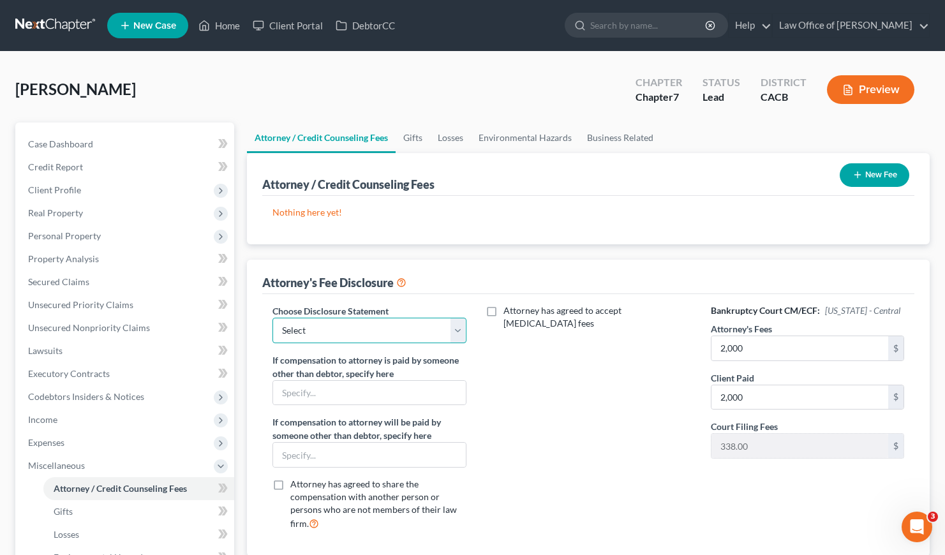
select select "0"
click at [272, 318] on select "Select Disclosure of Attorney Compensation" at bounding box center [368, 331] width 193 height 26
click at [865, 172] on button "New Fee" at bounding box center [874, 175] width 70 height 24
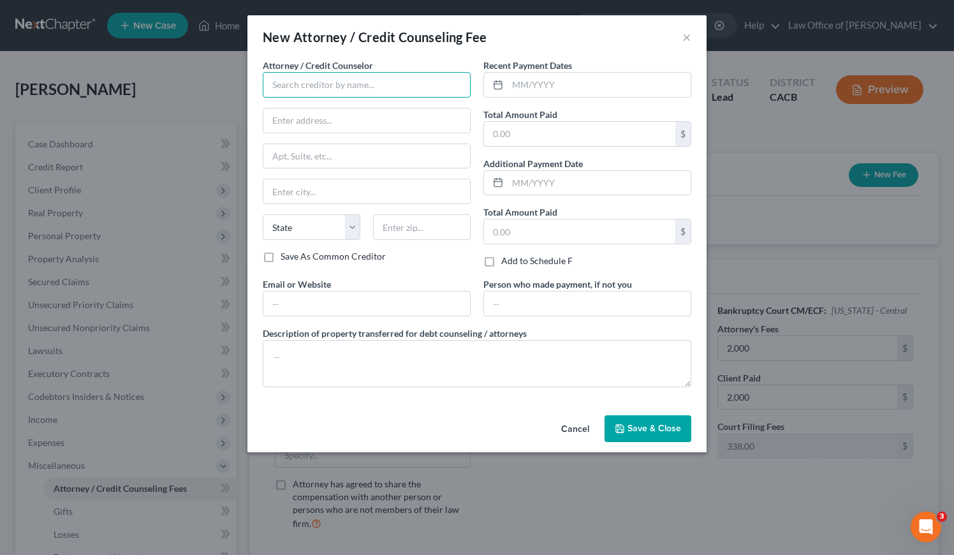
click at [309, 81] on input "text" at bounding box center [367, 85] width 208 height 26
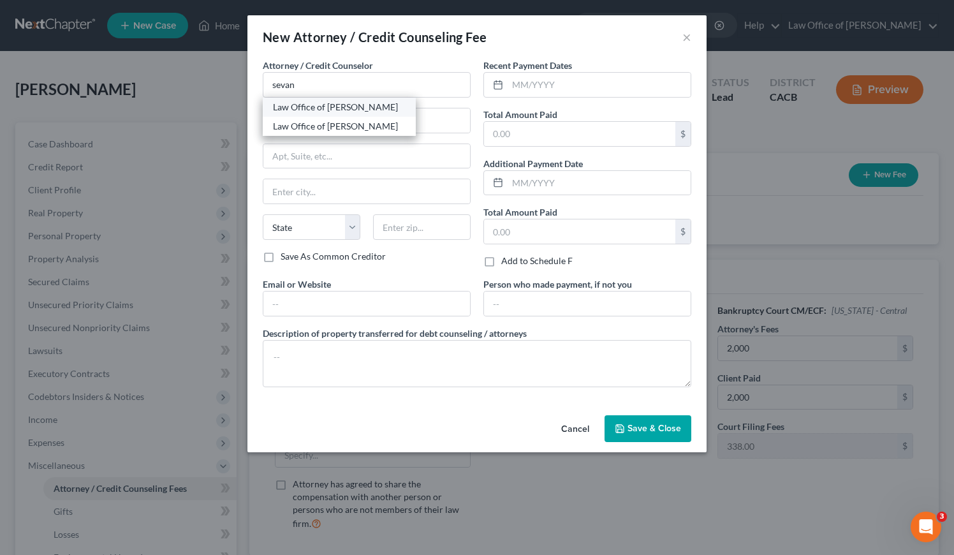
click at [327, 111] on div "Law Office of [PERSON_NAME]" at bounding box center [339, 107] width 133 height 13
type input "Law Office of [PERSON_NAME]"
type input "[STREET_ADDRESS][PERSON_NAME]"
type input "[GEOGRAPHIC_DATA]"
select select "4"
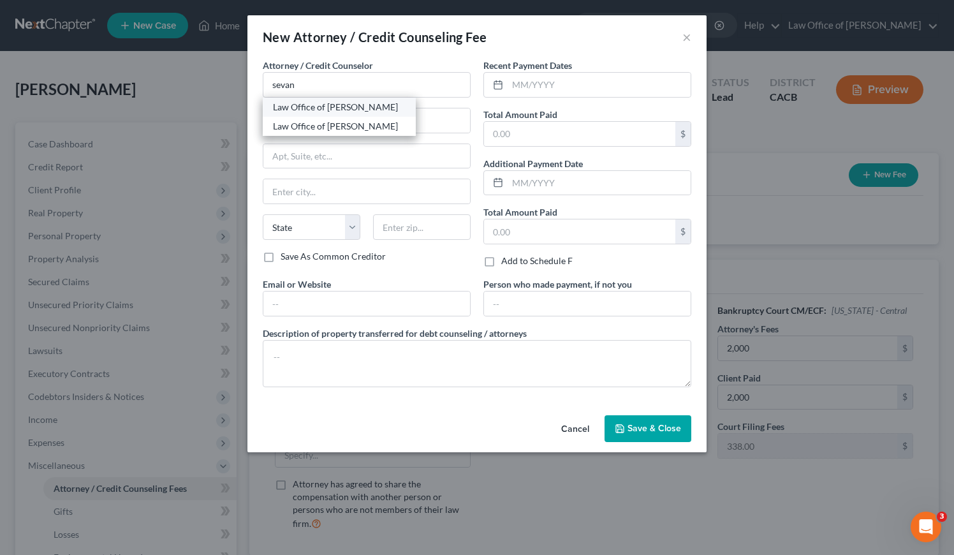
type input "91203"
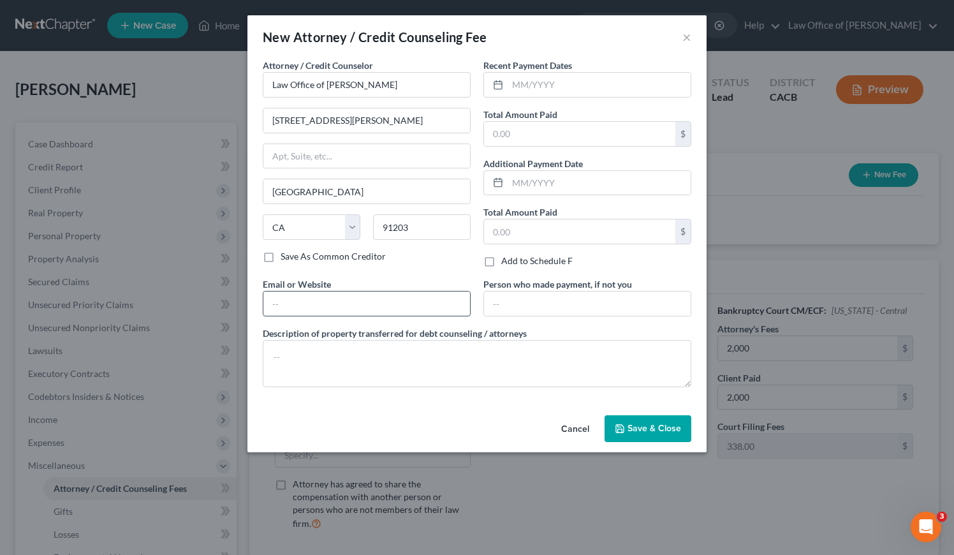
click at [339, 306] on input "text" at bounding box center [366, 303] width 207 height 24
type input "[DOMAIN_NAME]"
click at [349, 356] on textarea at bounding box center [477, 363] width 429 height 47
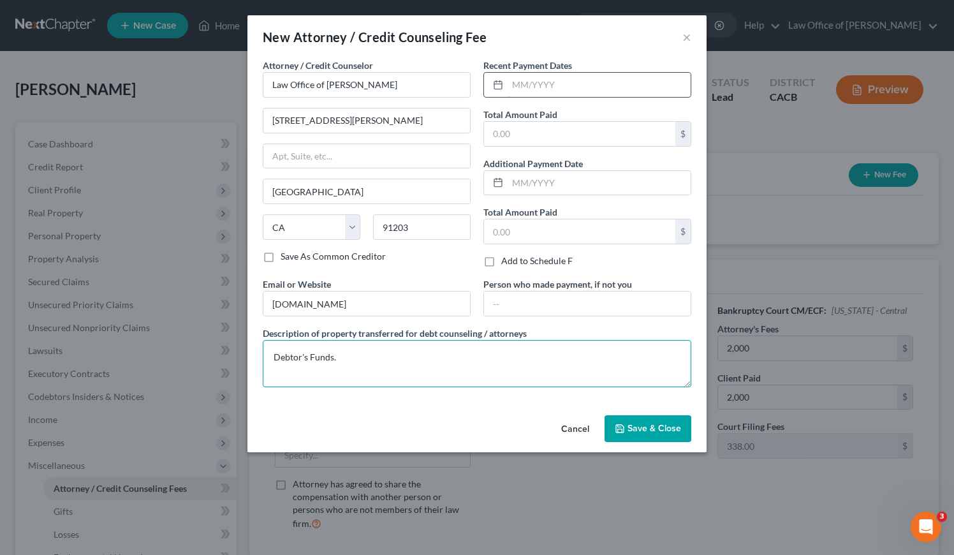
type textarea "Debtor's Funds."
click at [573, 83] on input "text" at bounding box center [599, 85] width 183 height 24
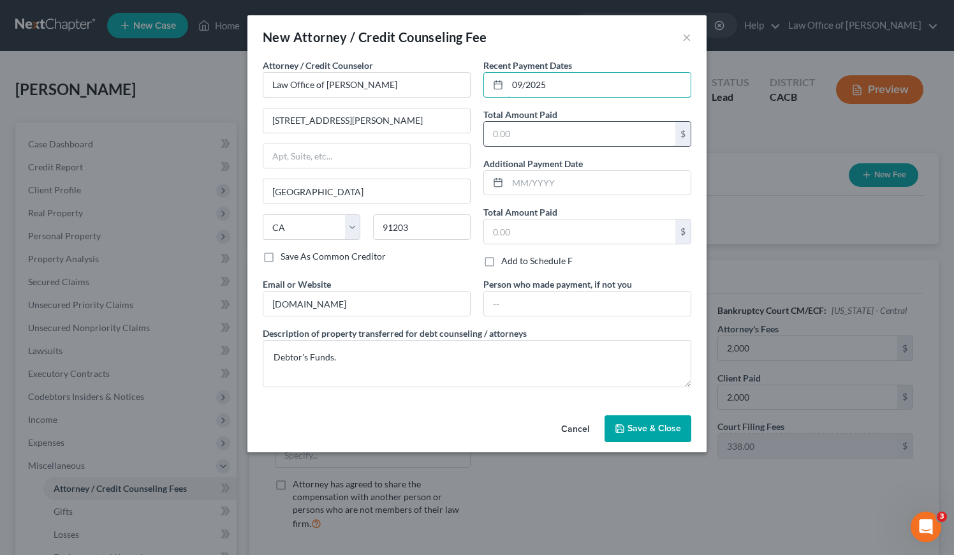
type input "09/2025"
click at [559, 140] on input "text" at bounding box center [579, 134] width 191 height 24
type input "2,000"
click at [650, 429] on span "Save & Close" at bounding box center [655, 428] width 54 height 11
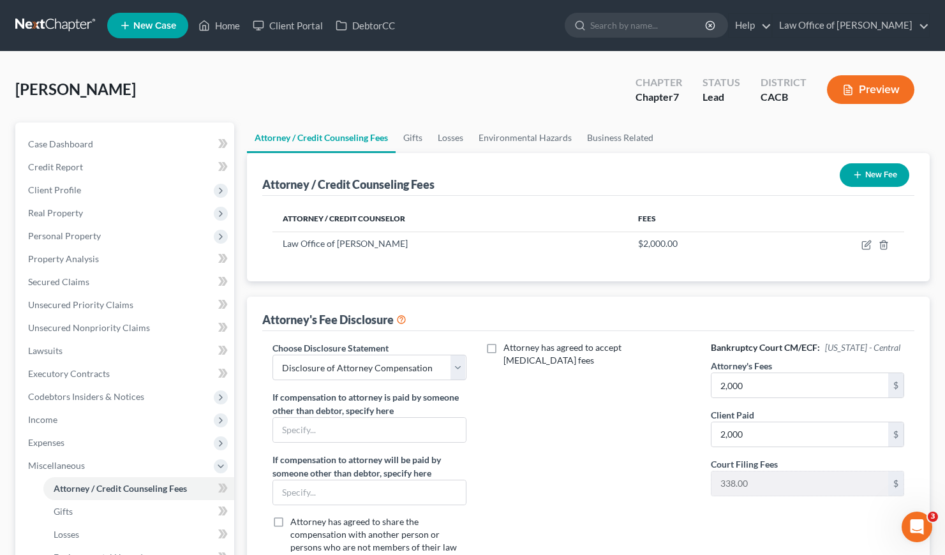
click at [874, 176] on button "New Fee" at bounding box center [874, 175] width 70 height 24
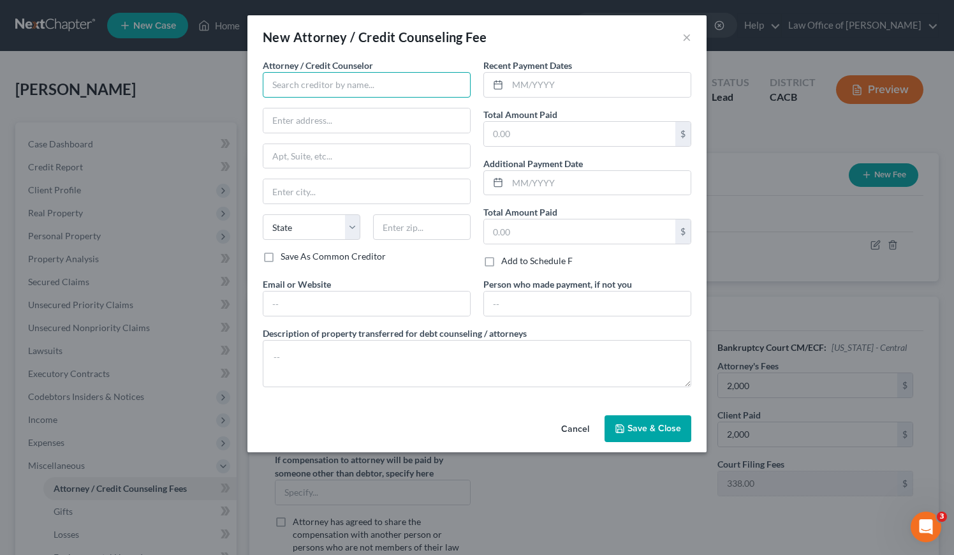
click at [325, 91] on input "text" at bounding box center [367, 85] width 208 height 26
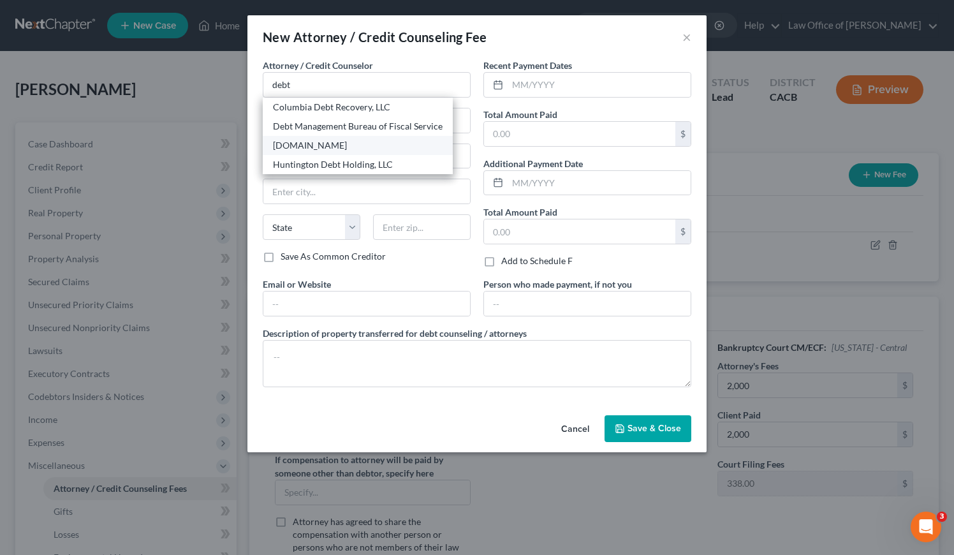
click at [319, 142] on div "[DOMAIN_NAME]" at bounding box center [358, 145] width 170 height 13
type input "[DOMAIN_NAME]"
type input "Online Course"
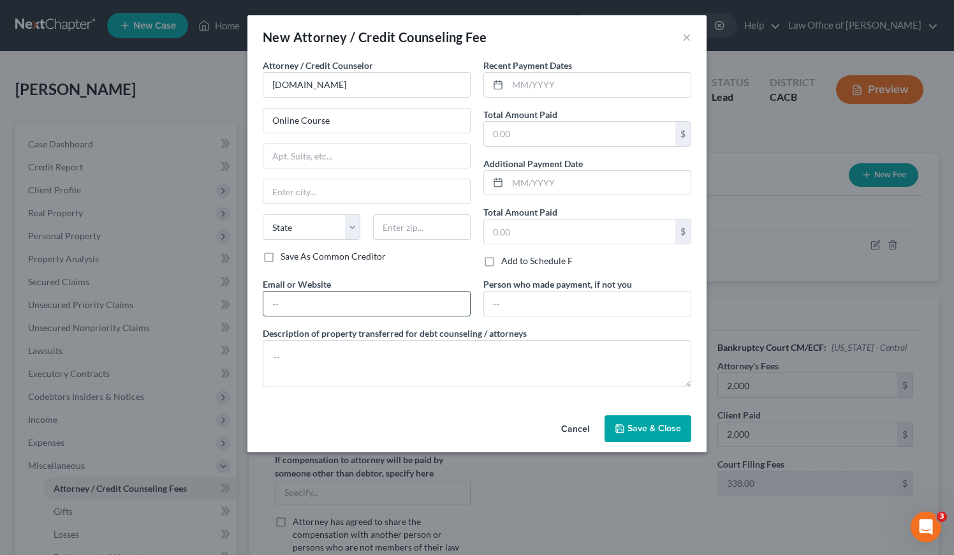
click at [338, 302] on input "text" at bounding box center [366, 303] width 207 height 24
type input "[DOMAIN_NAME]"
click at [352, 360] on textarea at bounding box center [477, 363] width 429 height 47
paste textarea "Debtor's Funds."
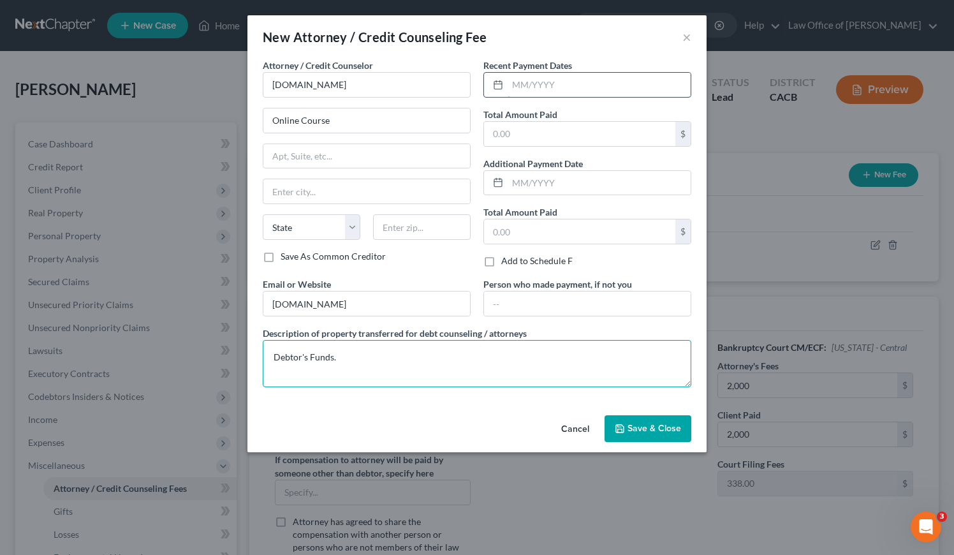
type textarea "Debtor's Funds."
click at [555, 94] on div "Recent Payment Dates Total Amount Paid $ Additional Payment Date Total Amount P…" at bounding box center [587, 168] width 221 height 219
click at [554, 87] on input "text" at bounding box center [599, 85] width 183 height 24
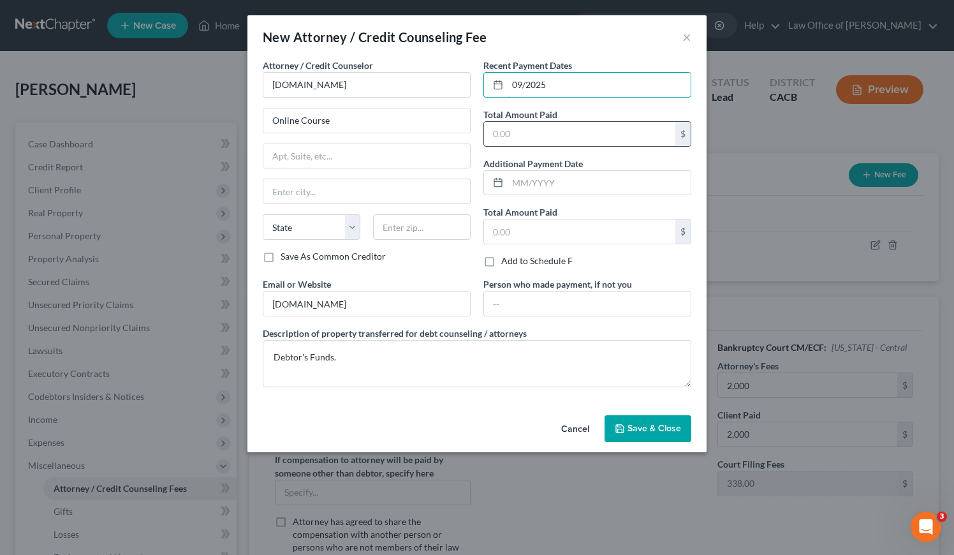
type input "09/2025"
click at [521, 140] on input "text" at bounding box center [579, 134] width 191 height 24
type input "19.95"
click at [661, 430] on span "Save & Close" at bounding box center [655, 428] width 54 height 11
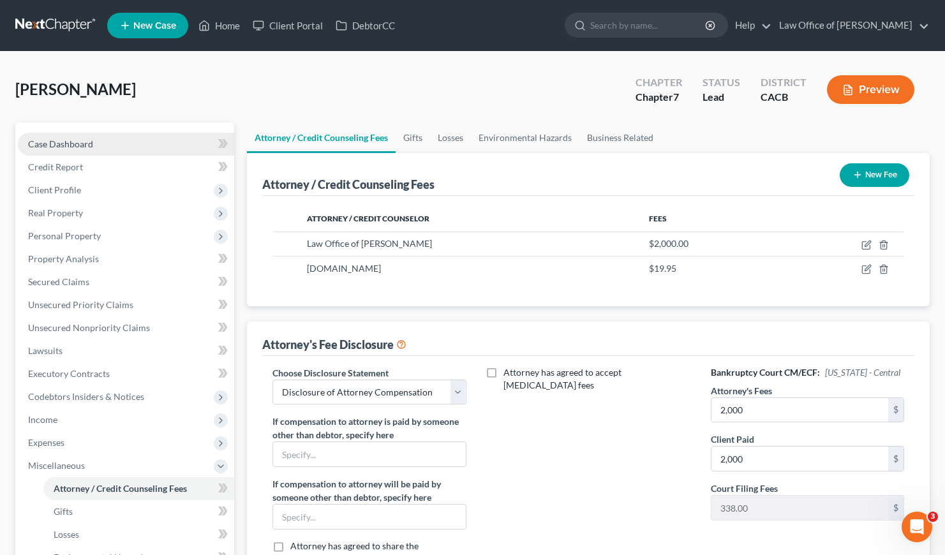
click at [69, 138] on span "Case Dashboard" at bounding box center [60, 143] width 65 height 11
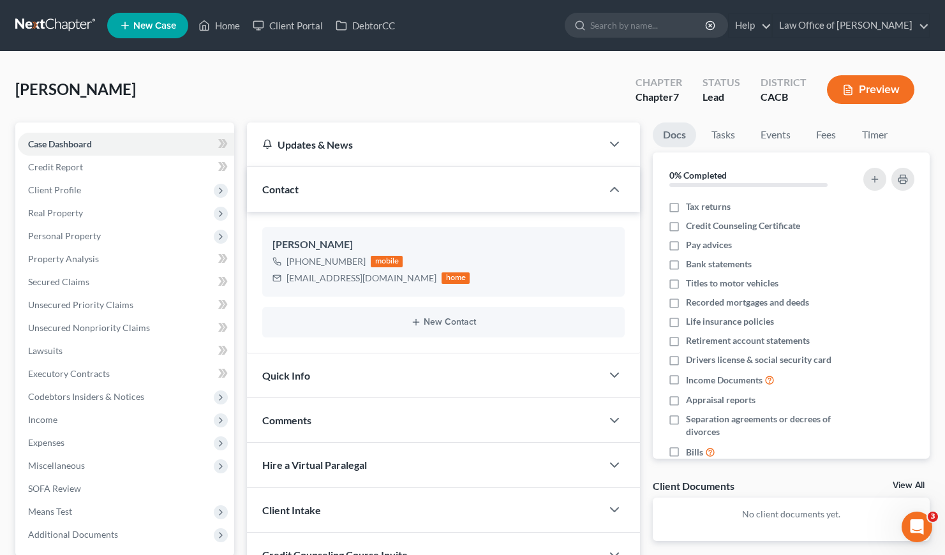
click at [52, 15] on link at bounding box center [56, 25] width 82 height 23
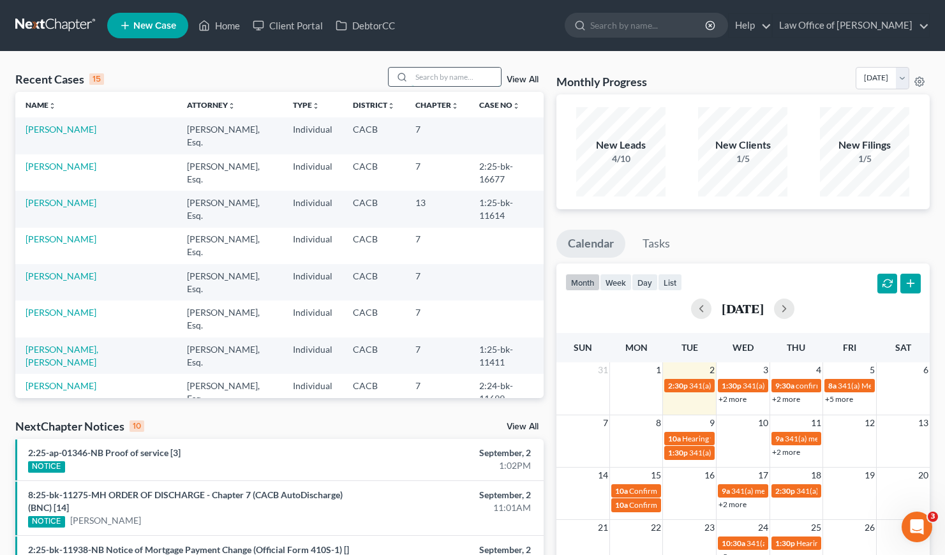
click at [443, 78] on input "search" at bounding box center [455, 77] width 89 height 18
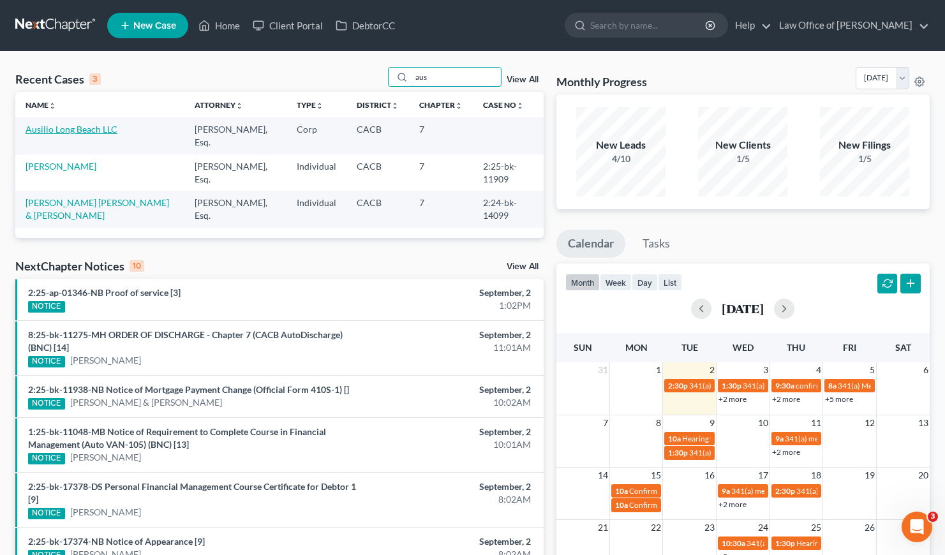
type input "aus"
click at [89, 131] on link "Ausilio Long Beach LLC" at bounding box center [72, 129] width 92 height 11
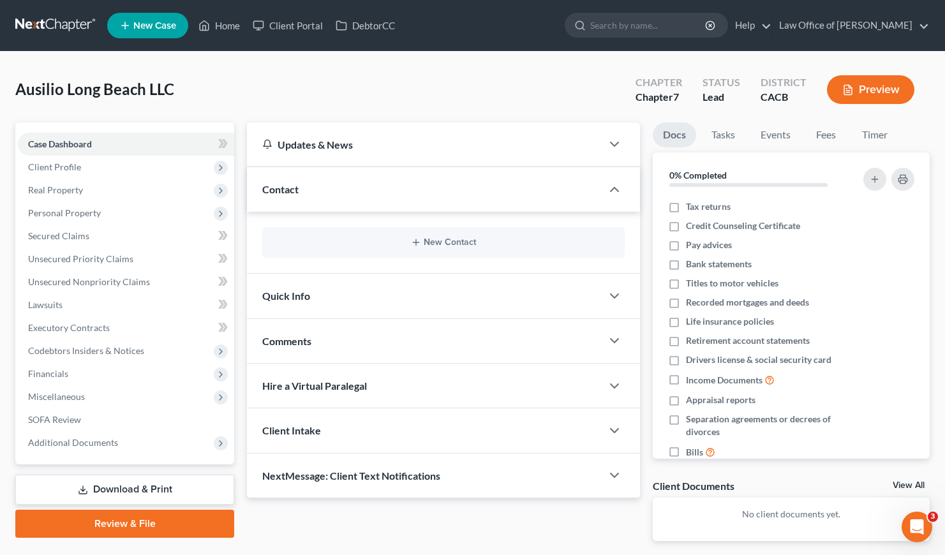
click at [145, 488] on link "Download & Print" at bounding box center [124, 490] width 219 height 30
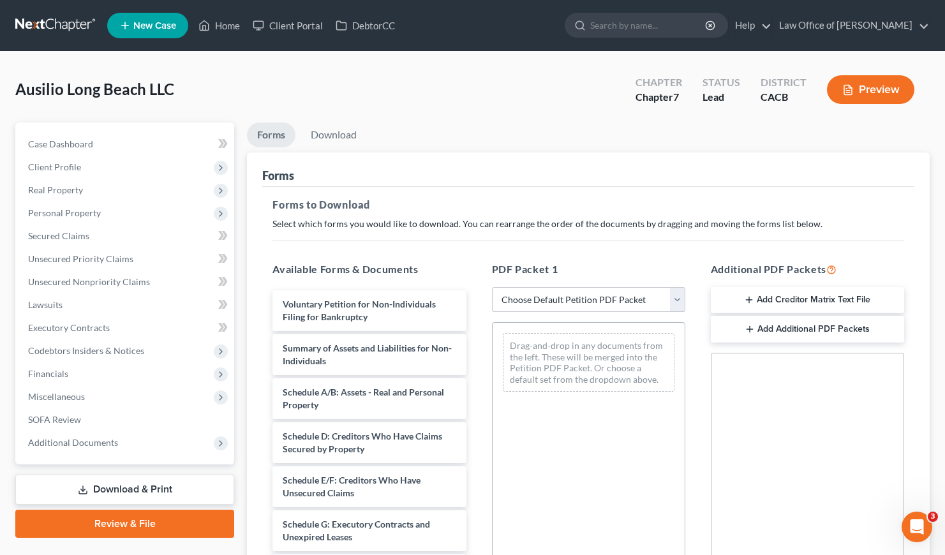
click at [617, 304] on select "Choose Default Petition PDF Packet Complete Bankruptcy Petition (all forms and …" at bounding box center [588, 300] width 193 height 26
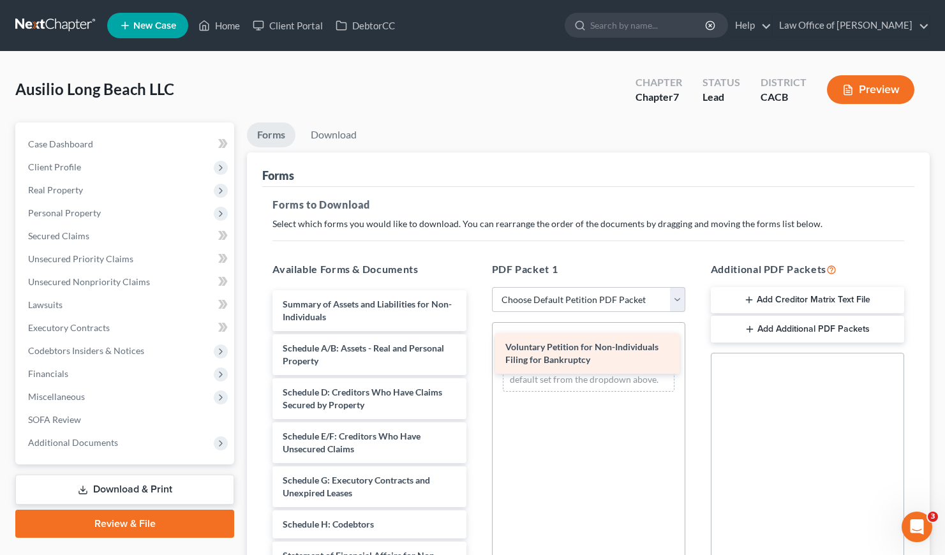
drag, startPoint x: 359, startPoint y: 305, endPoint x: 582, endPoint y: 348, distance: 226.8
click at [476, 348] on div "Voluntary Petition for Non-Individuals Filing for Bankruptcy Voluntary Petition…" at bounding box center [369, 520] width 214 height 461
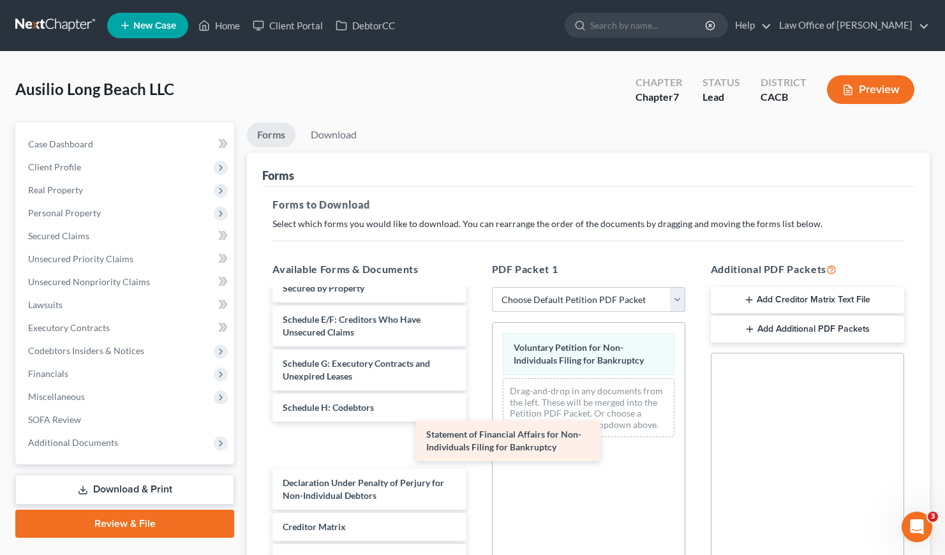
scroll to position [73, 0]
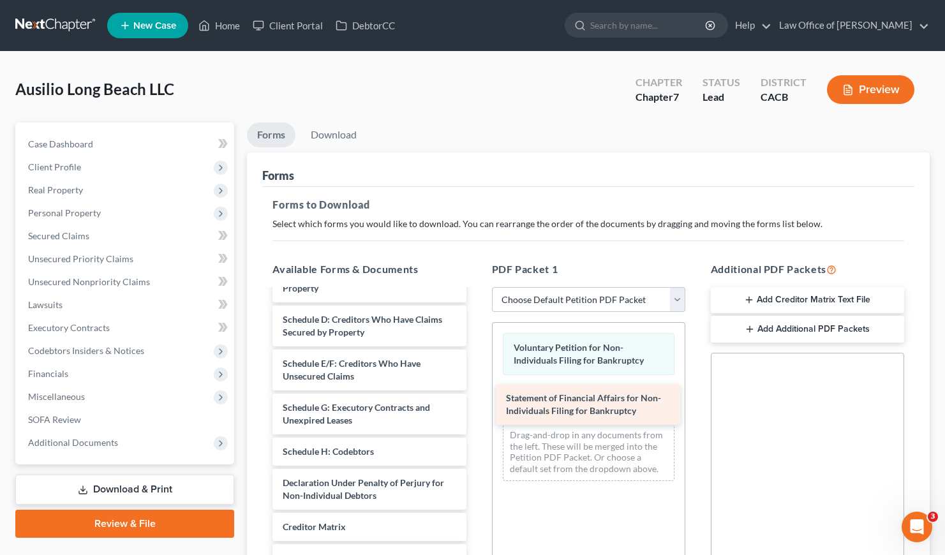
drag, startPoint x: 333, startPoint y: 443, endPoint x: 556, endPoint y: 403, distance: 226.8
click at [476, 403] on div "Statement of Financial Affairs for Non-Individuals Filing for Bankruptcy Summar…" at bounding box center [369, 425] width 214 height 417
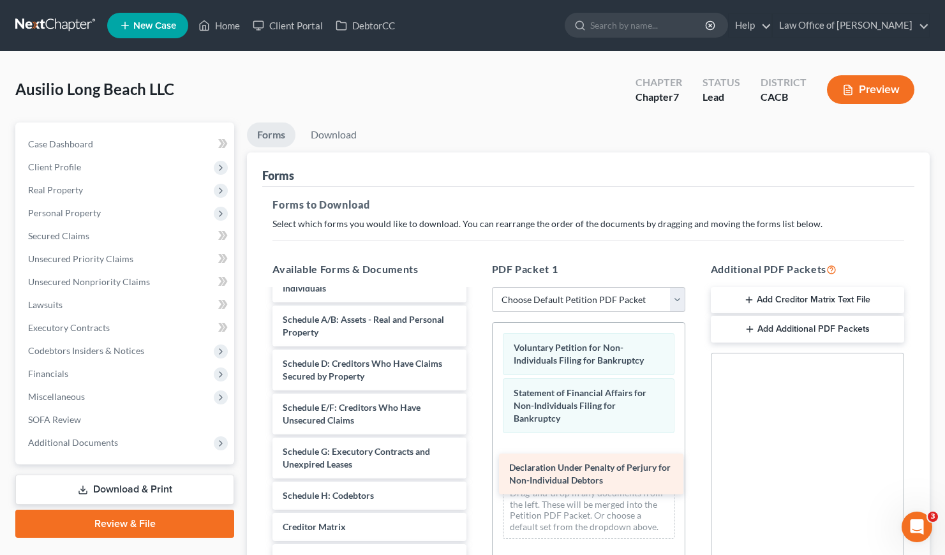
scroll to position [29, 0]
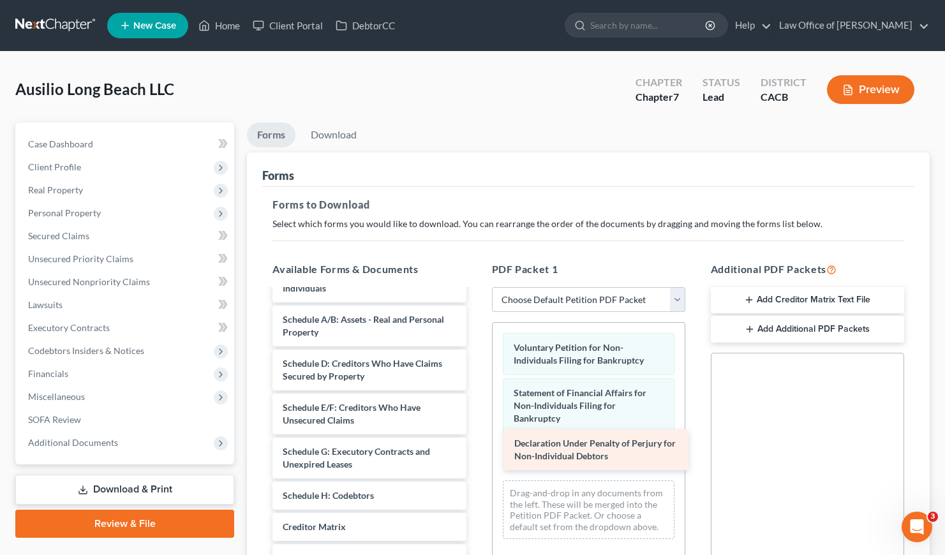
drag, startPoint x: 335, startPoint y: 492, endPoint x: 567, endPoint y: 453, distance: 234.8
click at [476, 453] on div "Declaration Under Penalty of Perjury for Non-Individual Debtors Summary of Asse…" at bounding box center [369, 448] width 214 height 373
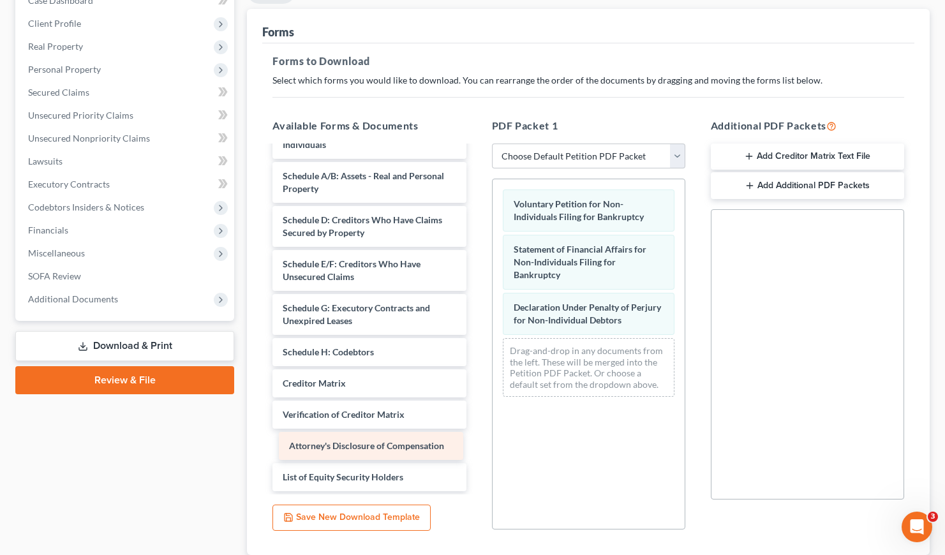
scroll to position [0, 0]
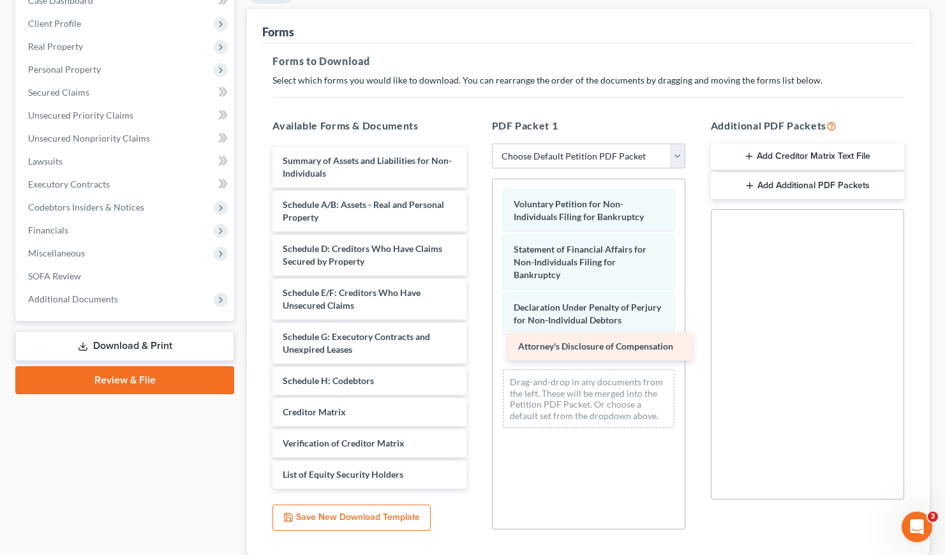
drag, startPoint x: 348, startPoint y: 446, endPoint x: 584, endPoint y: 348, distance: 255.0
click at [476, 348] on div "Attorney's Disclosure of Compensation Summary of Assets and Liabilities for Non…" at bounding box center [369, 318] width 214 height 342
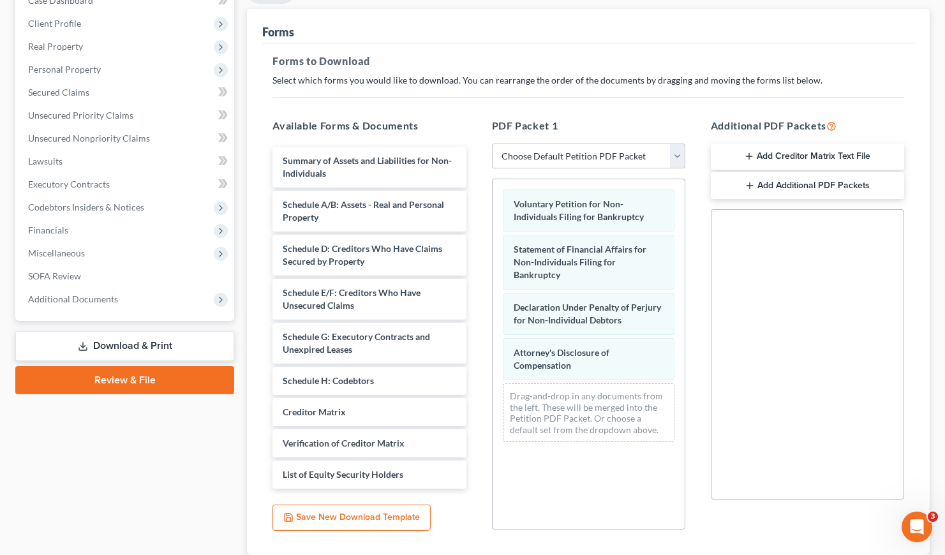
scroll to position [232, 0]
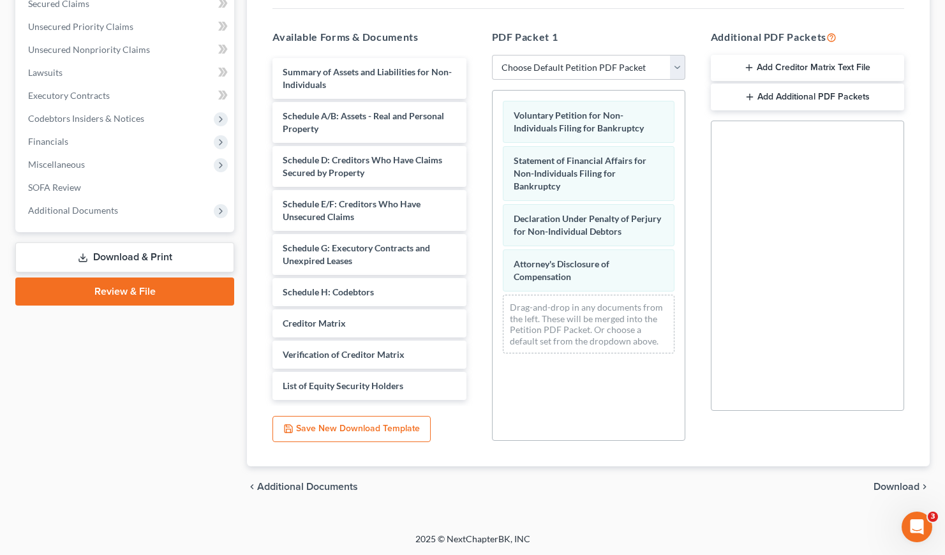
click at [895, 484] on span "Download" at bounding box center [896, 487] width 46 height 10
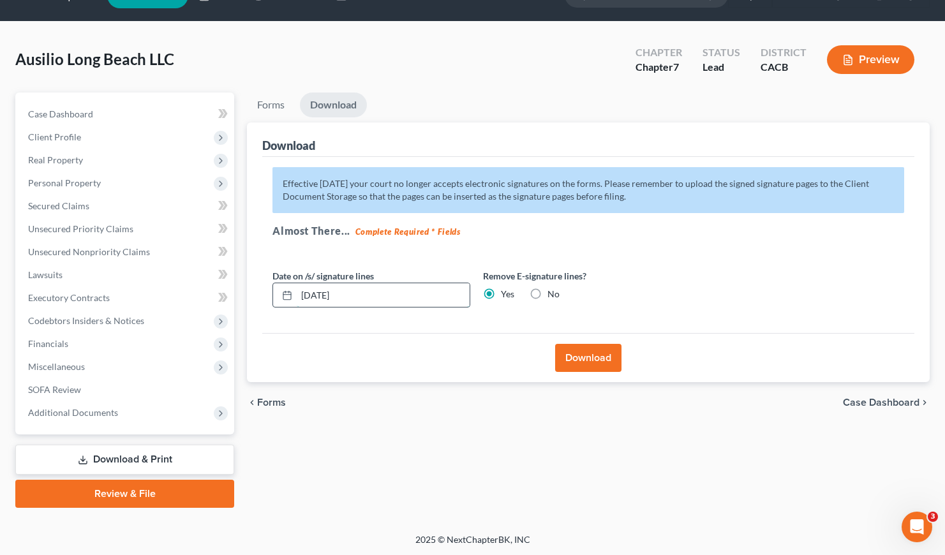
drag, startPoint x: 371, startPoint y: 297, endPoint x: 321, endPoint y: 298, distance: 49.8
click at [321, 298] on input "09/02/2025" at bounding box center [383, 295] width 173 height 24
type input "09/03/2025"
click at [351, 379] on div "Download" at bounding box center [588, 357] width 652 height 49
click at [422, 337] on div "Download" at bounding box center [588, 357] width 652 height 49
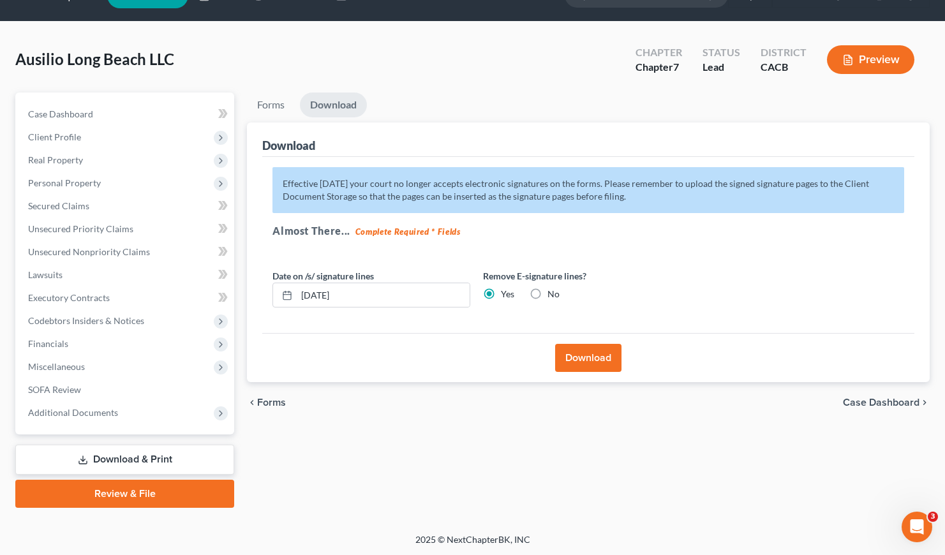
click at [382, 339] on div "Download" at bounding box center [588, 357] width 652 height 49
click at [596, 362] on button "Download" at bounding box center [588, 358] width 66 height 28
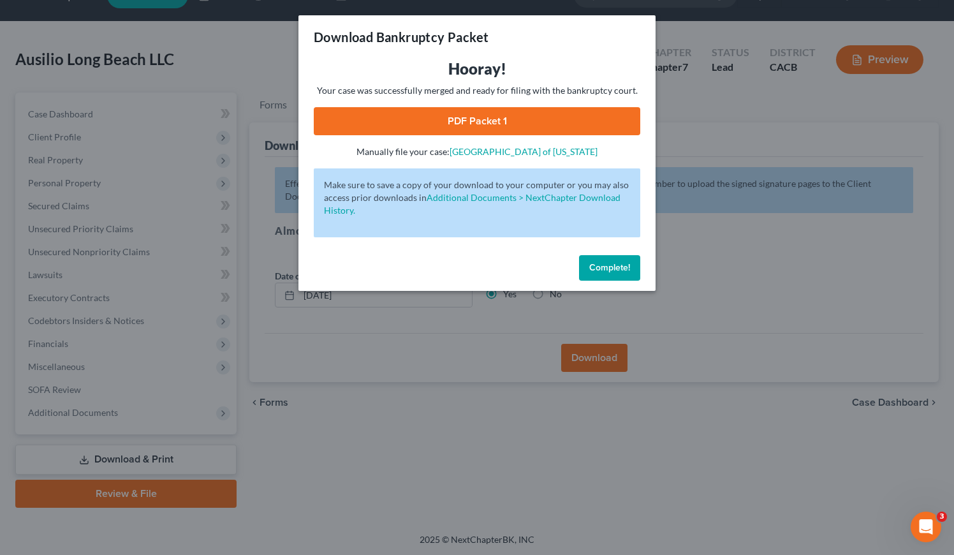
click at [476, 123] on link "PDF Packet 1" at bounding box center [477, 121] width 327 height 28
click at [619, 274] on button "Complete!" at bounding box center [609, 268] width 61 height 26
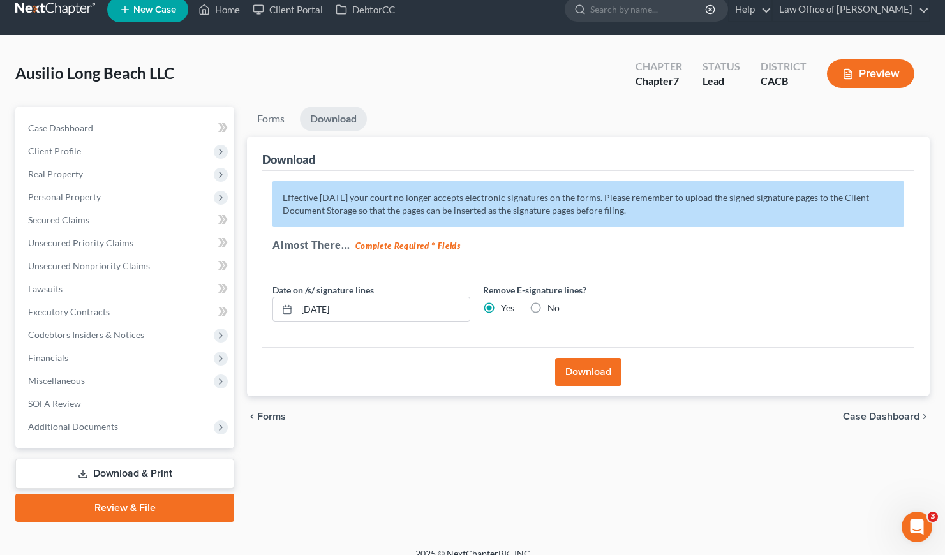
scroll to position [0, 0]
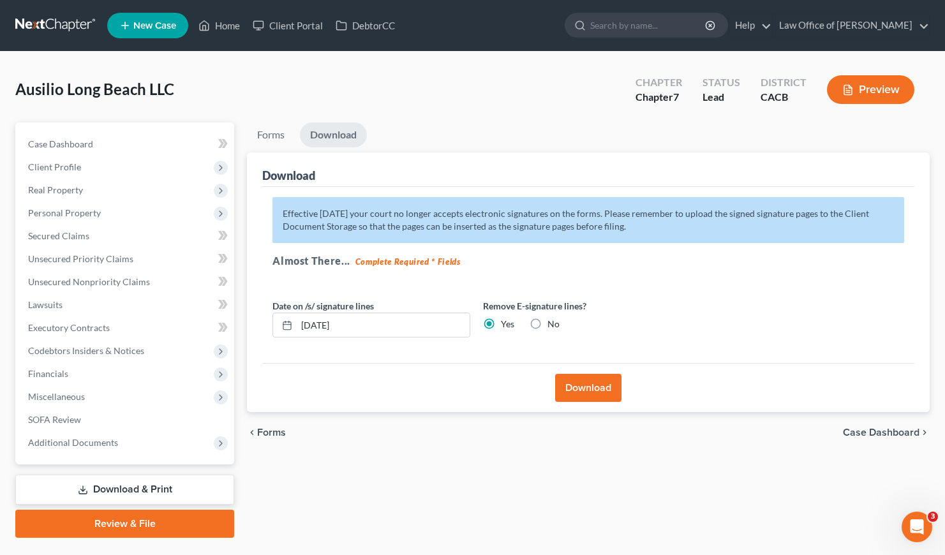
click at [69, 21] on link at bounding box center [56, 25] width 82 height 23
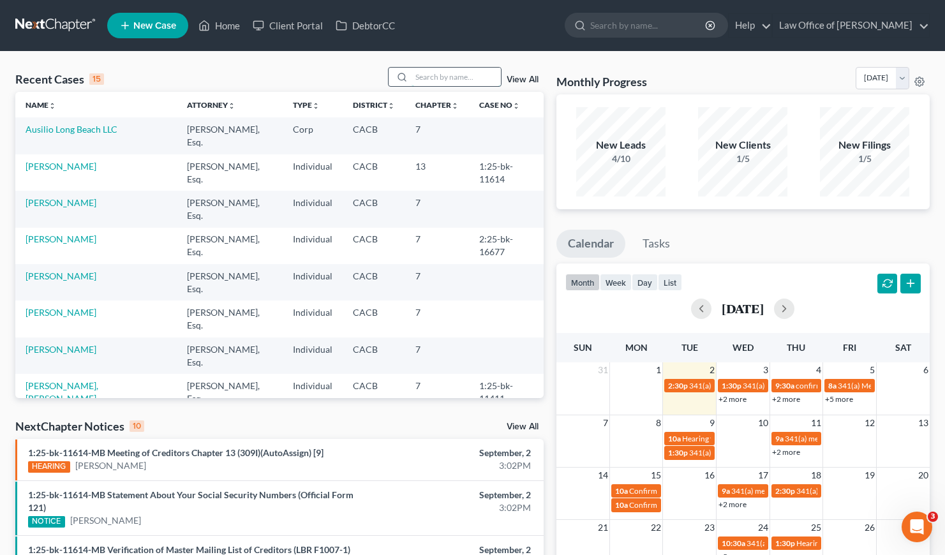
click at [457, 80] on input "search" at bounding box center [455, 77] width 89 height 18
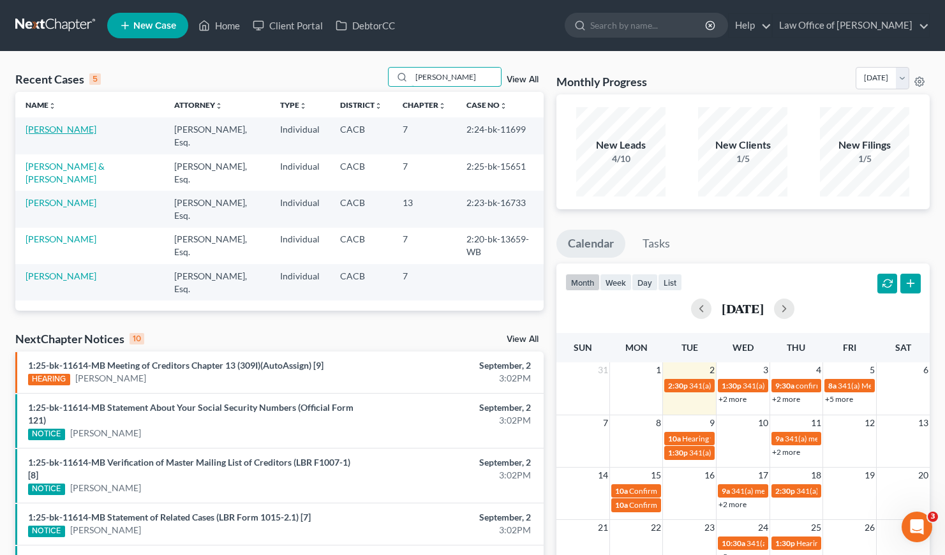
type input "vahe"
click at [36, 129] on link "[PERSON_NAME]" at bounding box center [61, 129] width 71 height 11
